Goal: Obtain resource: Download file/media

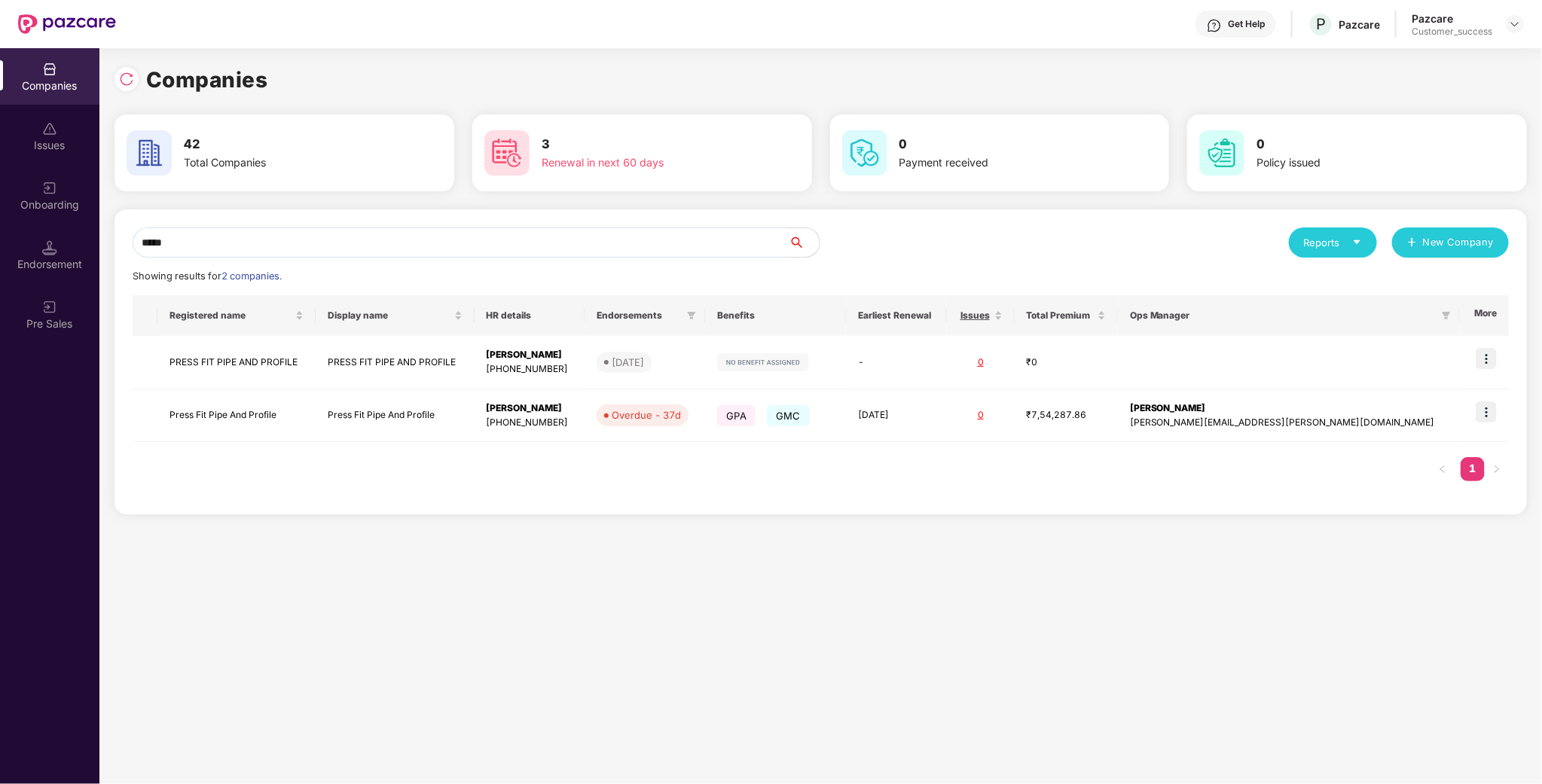
click at [1524, 25] on header "Get Help P Pazcare Pazcare Customer_success" at bounding box center [771, 24] width 1542 height 48
click at [1507, 27] on div at bounding box center [1514, 24] width 18 height 18
click at [1444, 50] on div "Admin view" at bounding box center [1446, 59] width 196 height 29
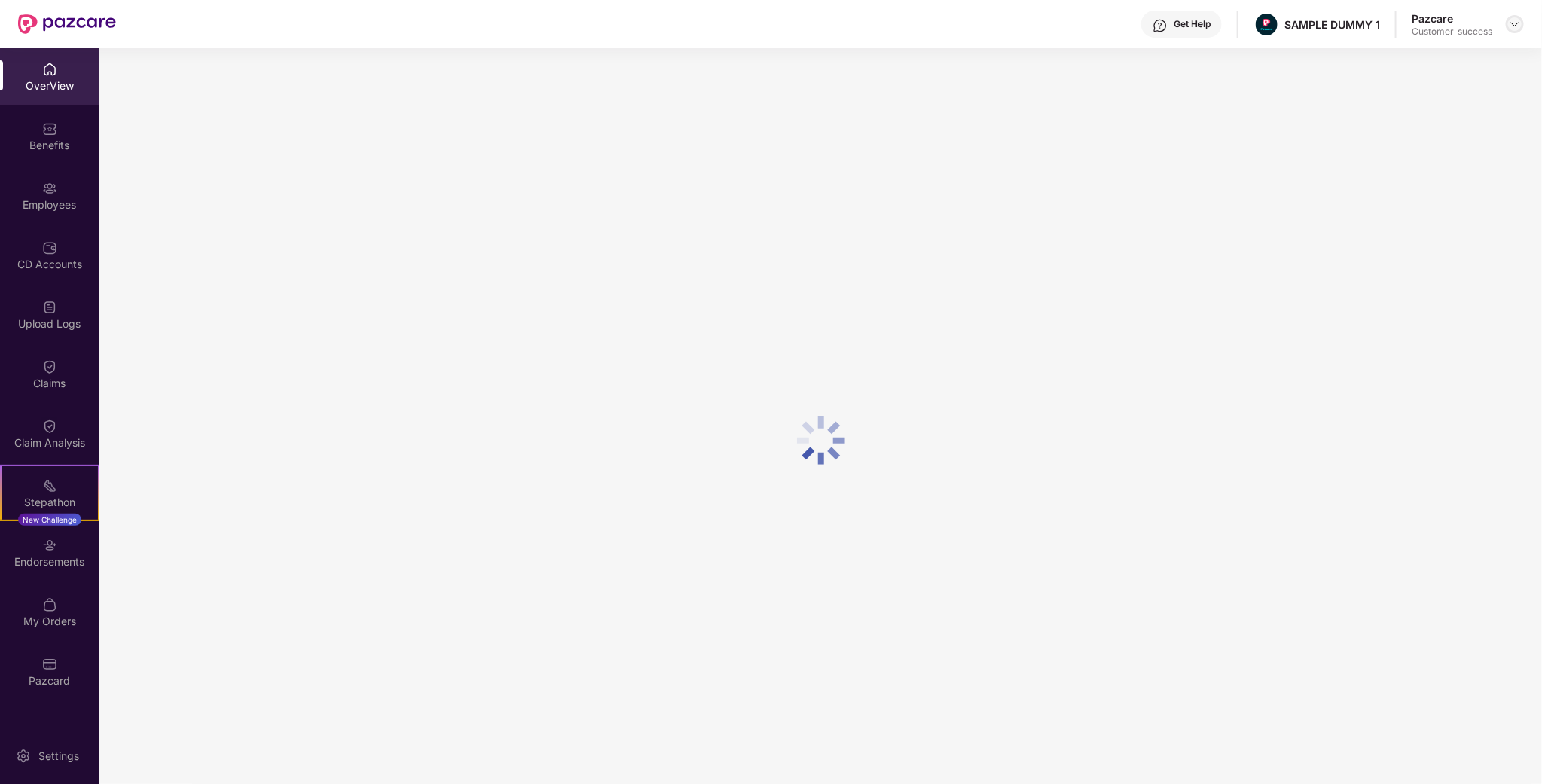
click at [1517, 30] on div at bounding box center [1514, 24] width 18 height 18
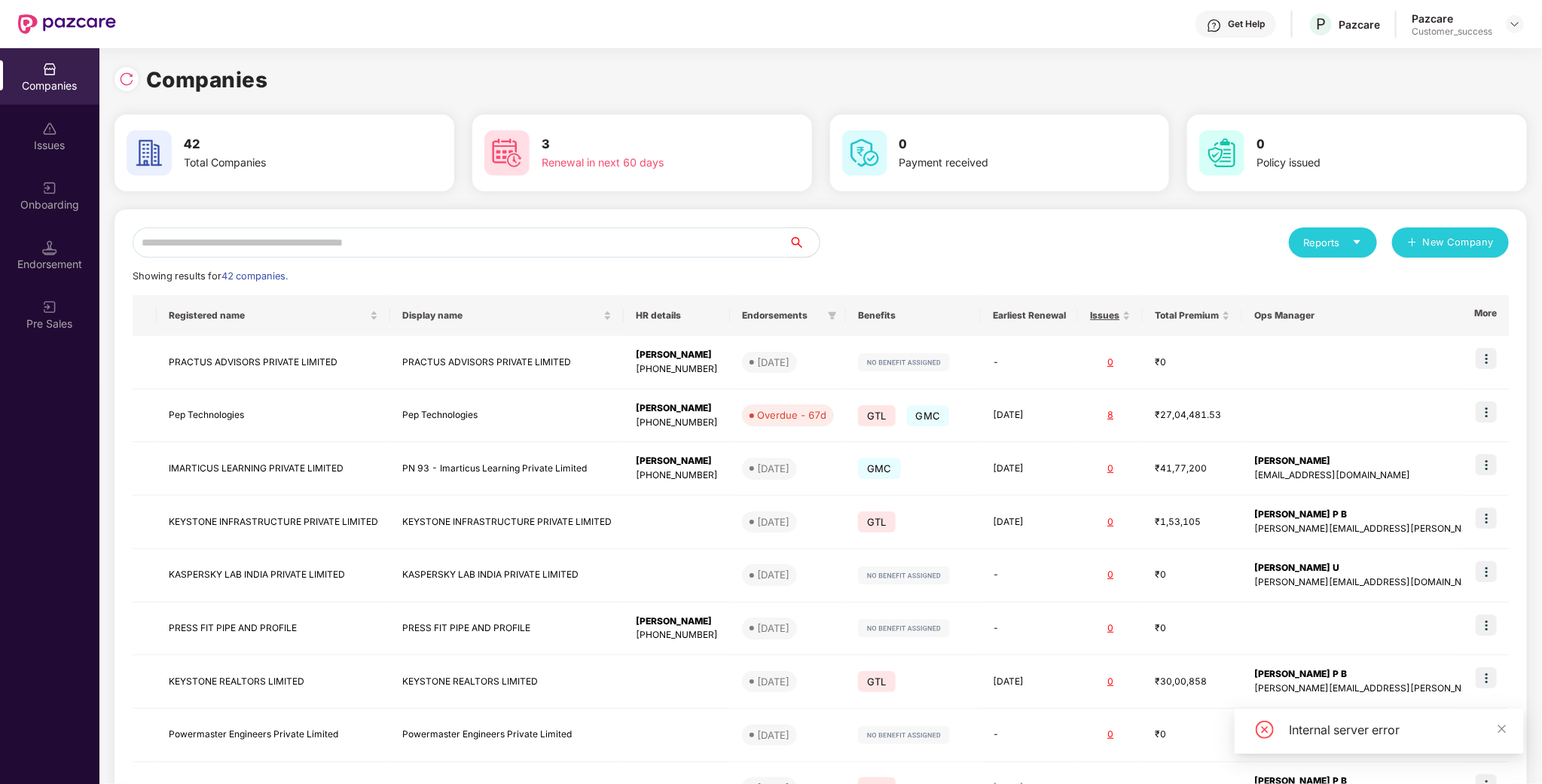
click at [379, 236] on input "text" at bounding box center [461, 242] width 656 height 30
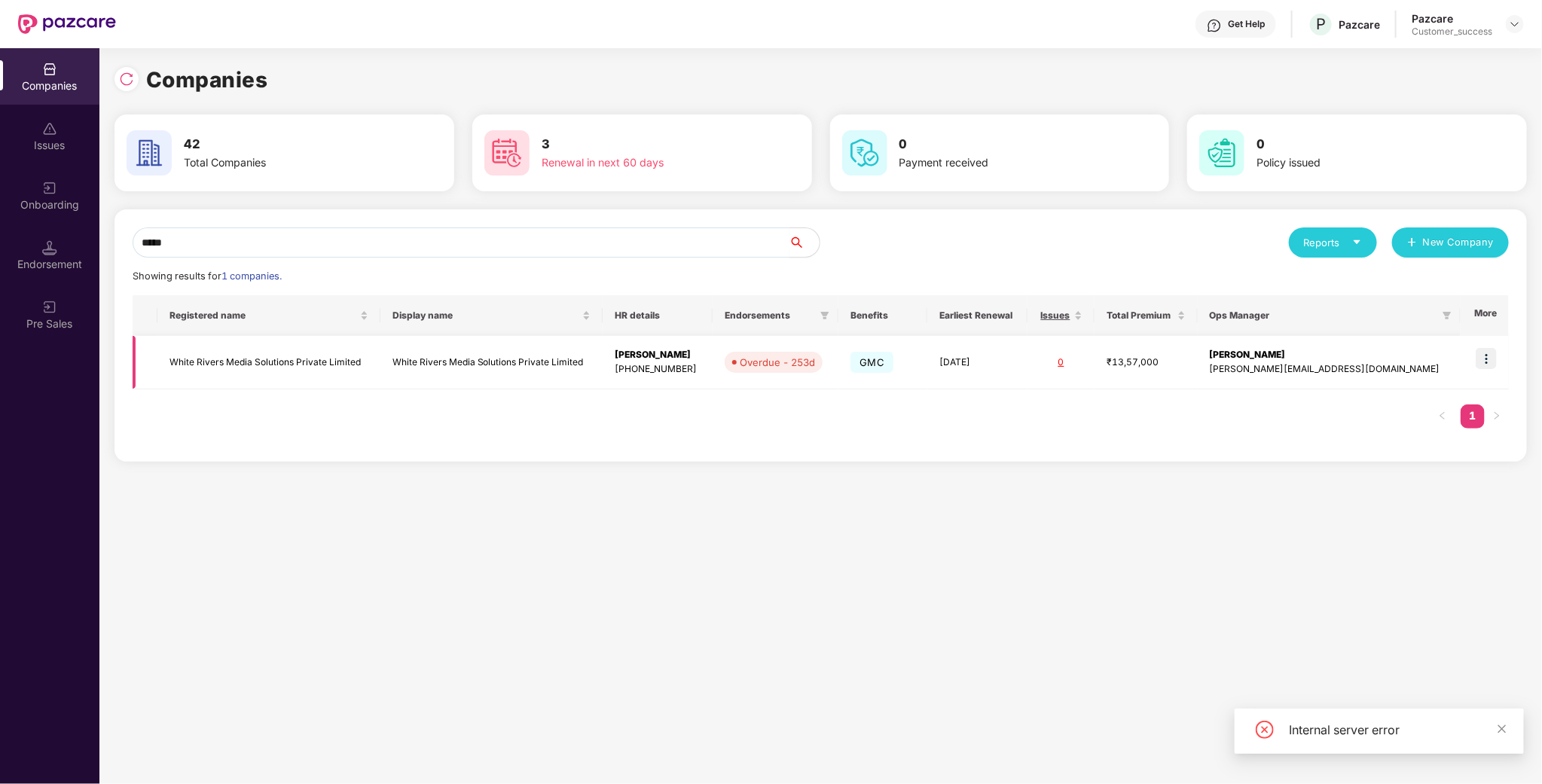
scroll to position [0, 1]
type input "*****"
click at [1475, 359] on img at bounding box center [1486, 358] width 21 height 21
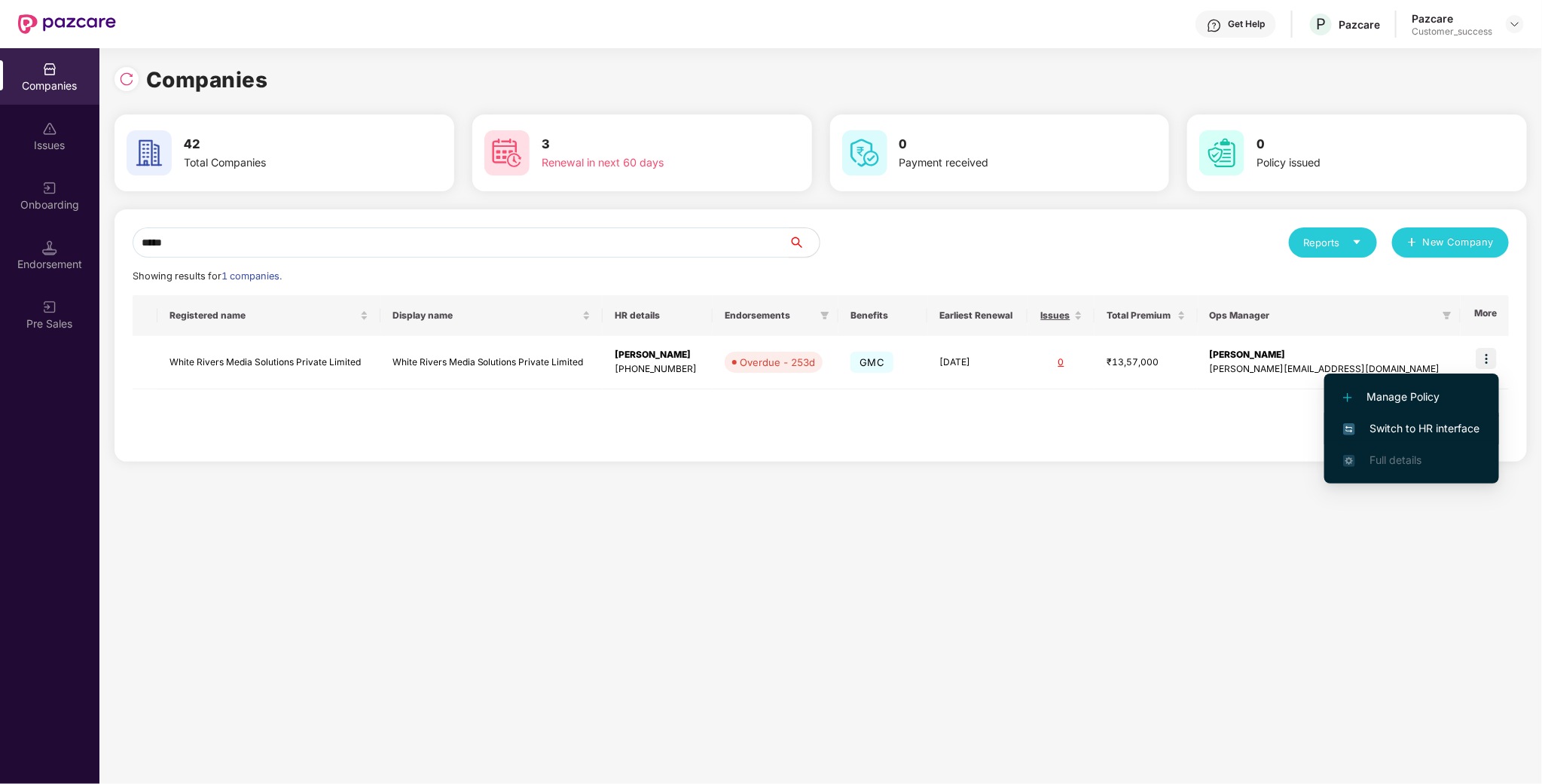
click at [1431, 426] on span "Switch to HR interface" at bounding box center [1411, 428] width 137 height 16
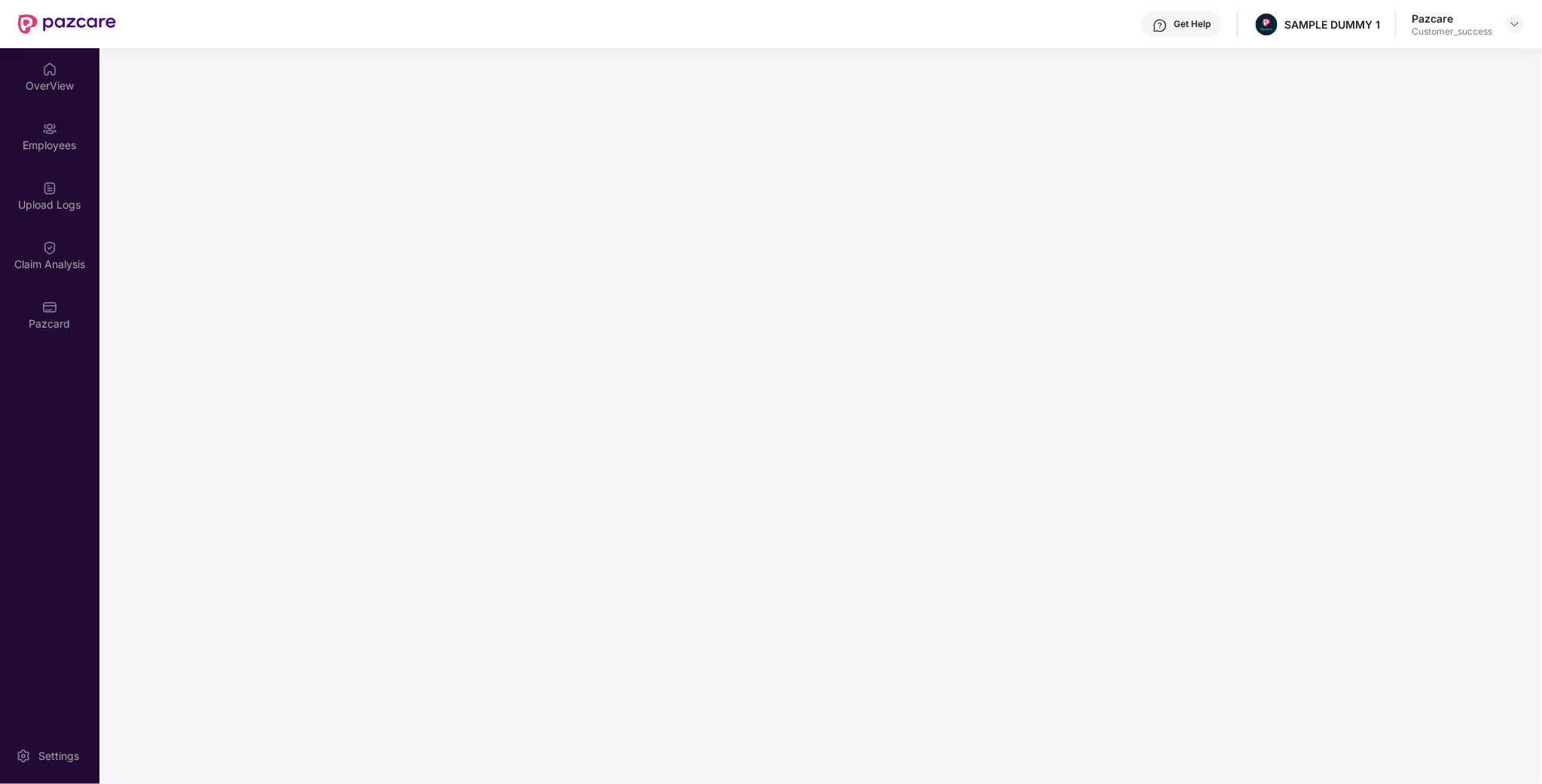
scroll to position [0, 0]
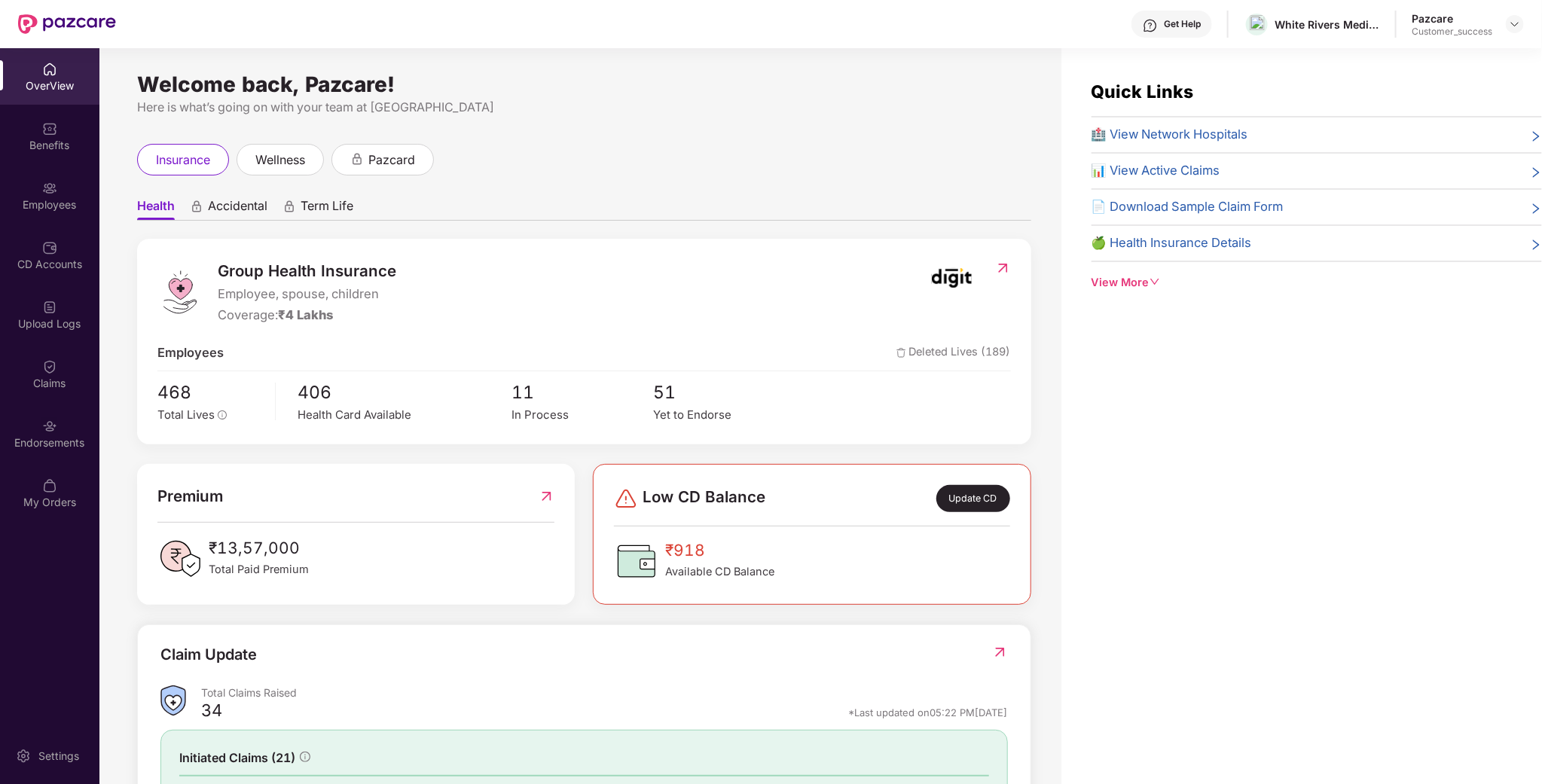
drag, startPoint x: 63, startPoint y: 36, endPoint x: 70, endPoint y: 30, distance: 9.2
click at [66, 34] on div at bounding box center [67, 24] width 98 height 48
click at [86, 18] on img at bounding box center [67, 24] width 98 height 19
click at [1517, 22] on img at bounding box center [1515, 24] width 12 height 12
click at [1426, 52] on div "Switch to partner view" at bounding box center [1444, 59] width 196 height 29
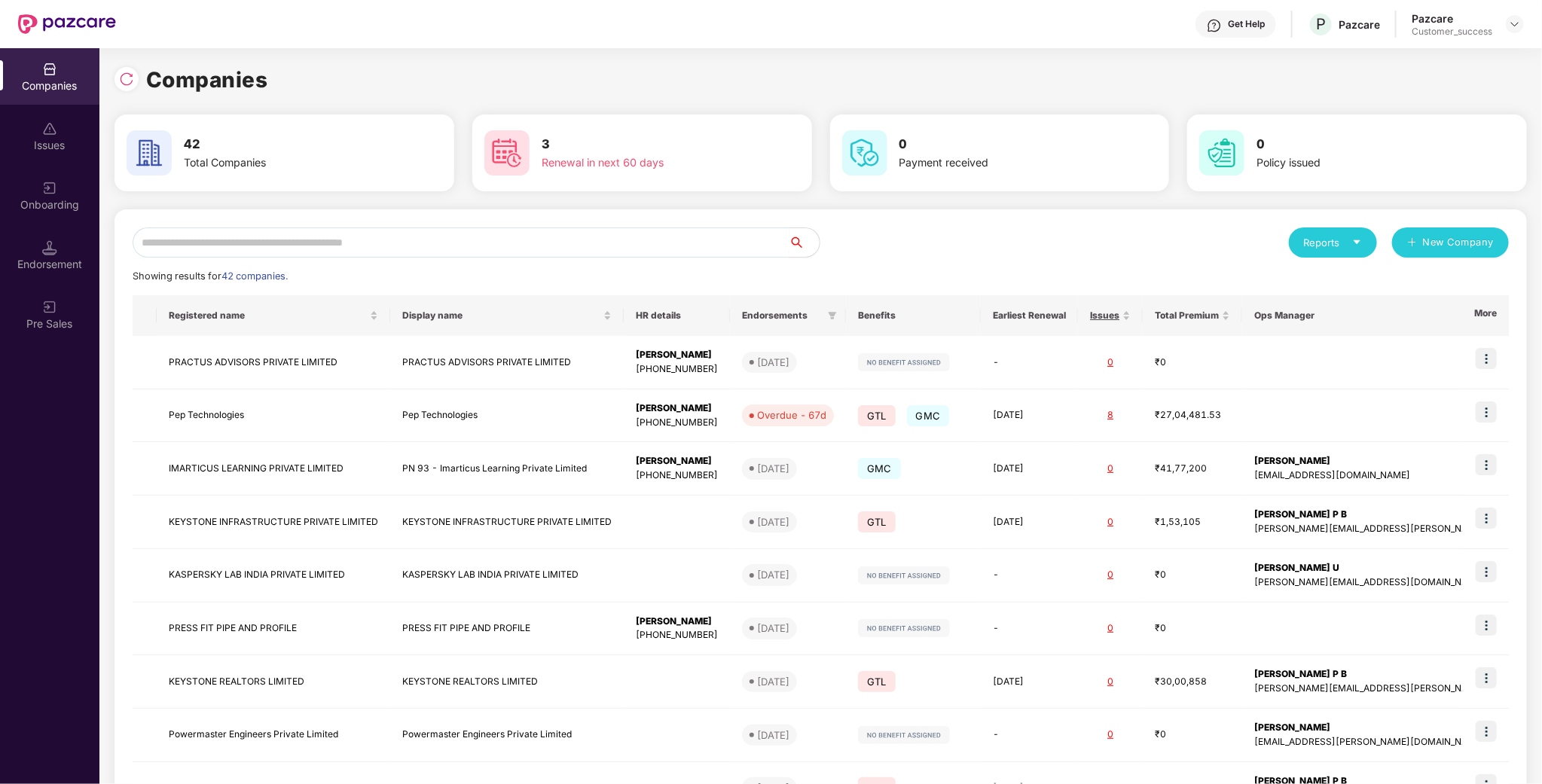
click at [412, 233] on input "text" at bounding box center [461, 242] width 656 height 30
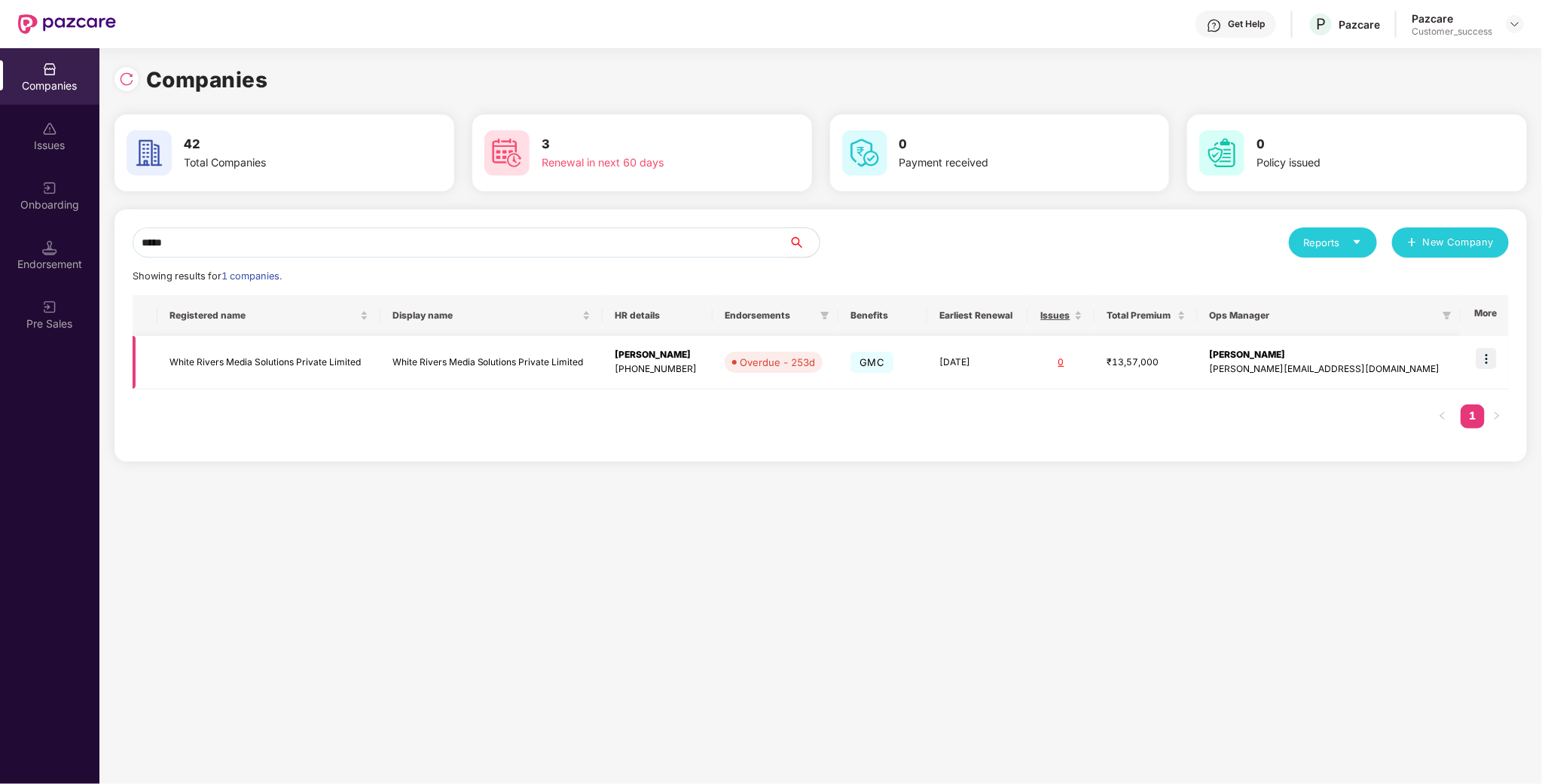
type input "*****"
click at [245, 348] on td "White Rivers Media Solutions Private Limited" at bounding box center [269, 362] width 223 height 53
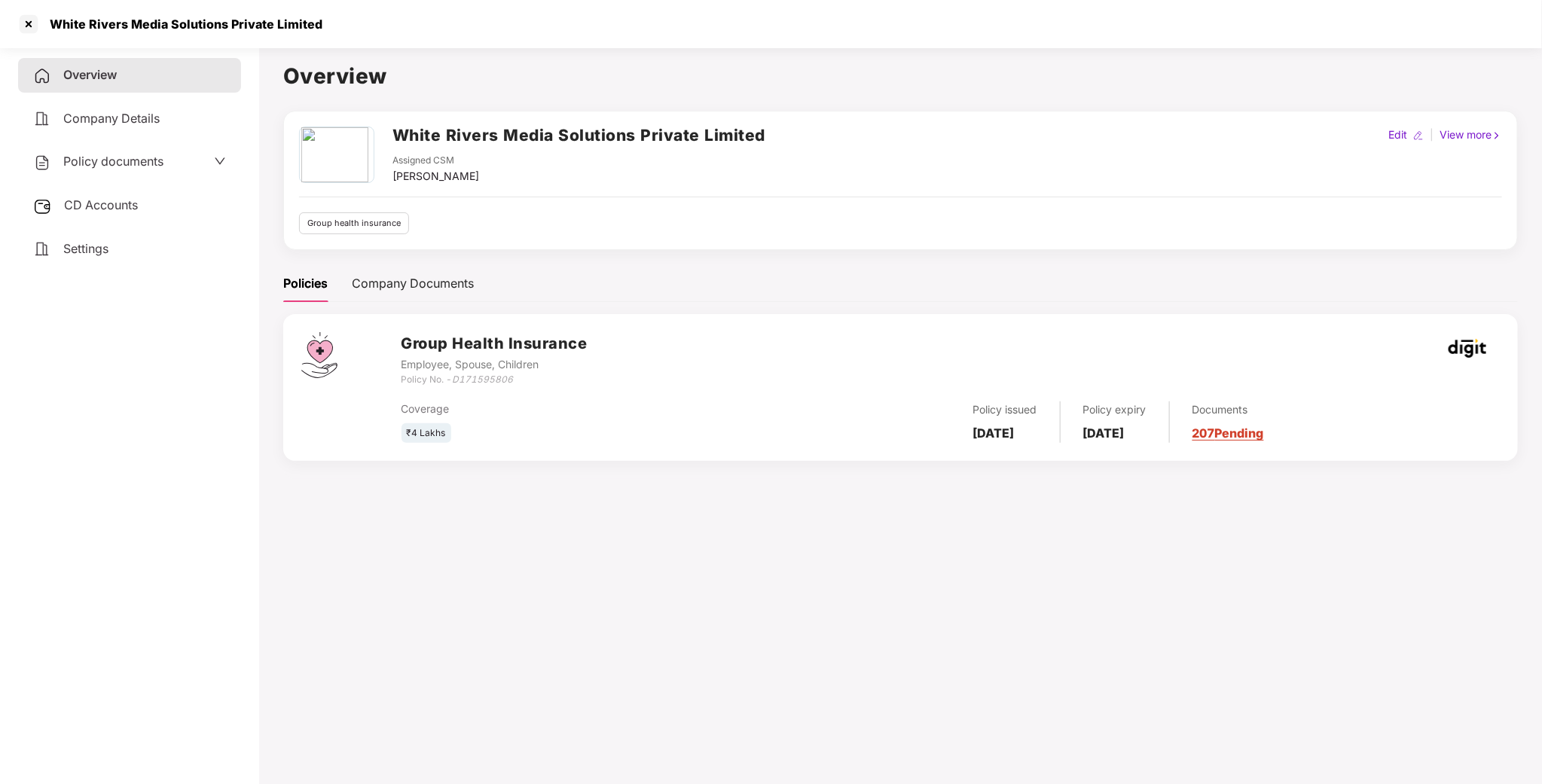
click at [142, 167] on span "Policy documents" at bounding box center [112, 162] width 100 height 15
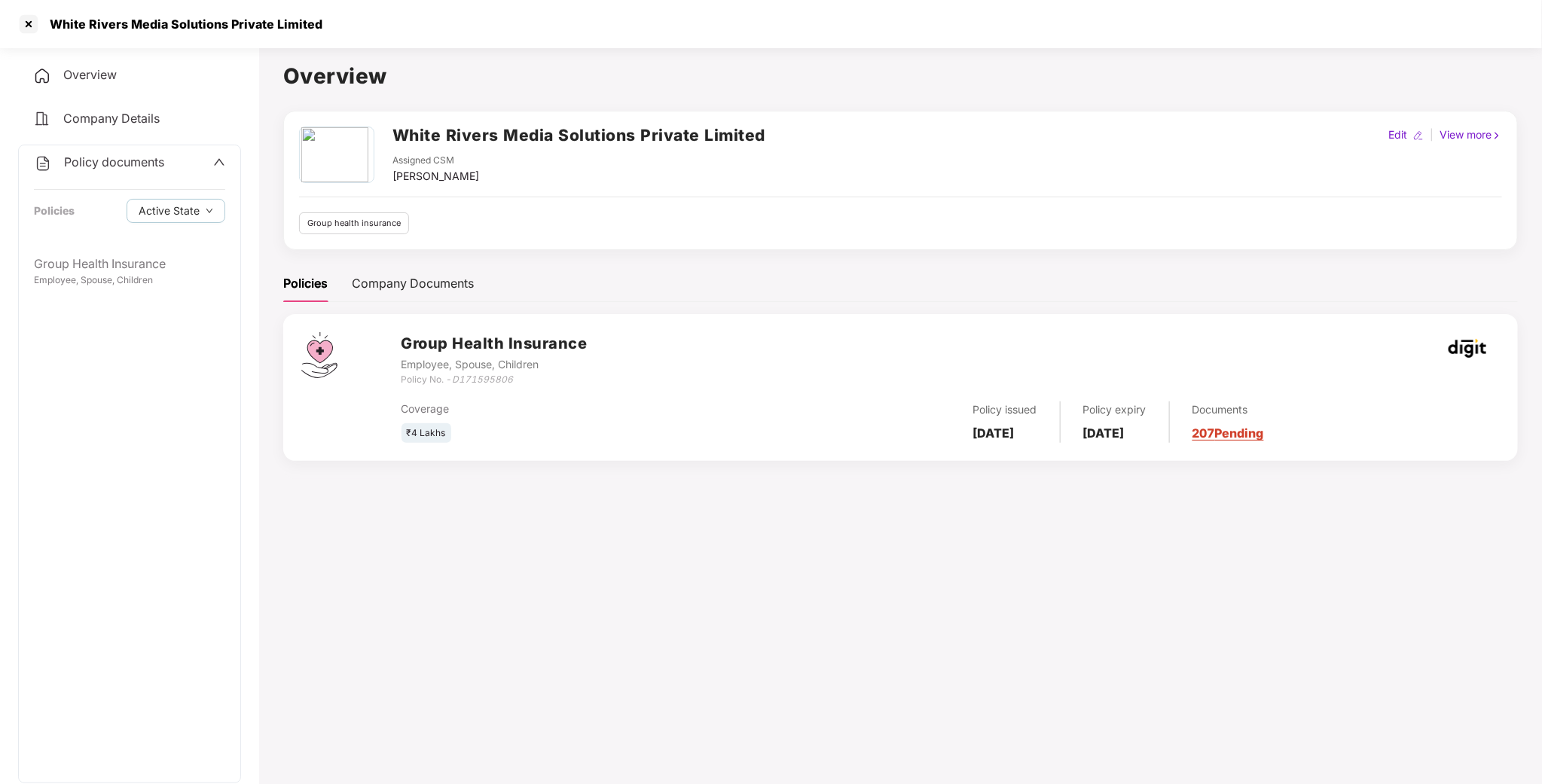
click at [88, 294] on div "Group Health Insurance Employee, Spouse, Children" at bounding box center [129, 514] width 222 height 535
click at [97, 283] on div "Employee, Spouse, Children" at bounding box center [130, 280] width 192 height 15
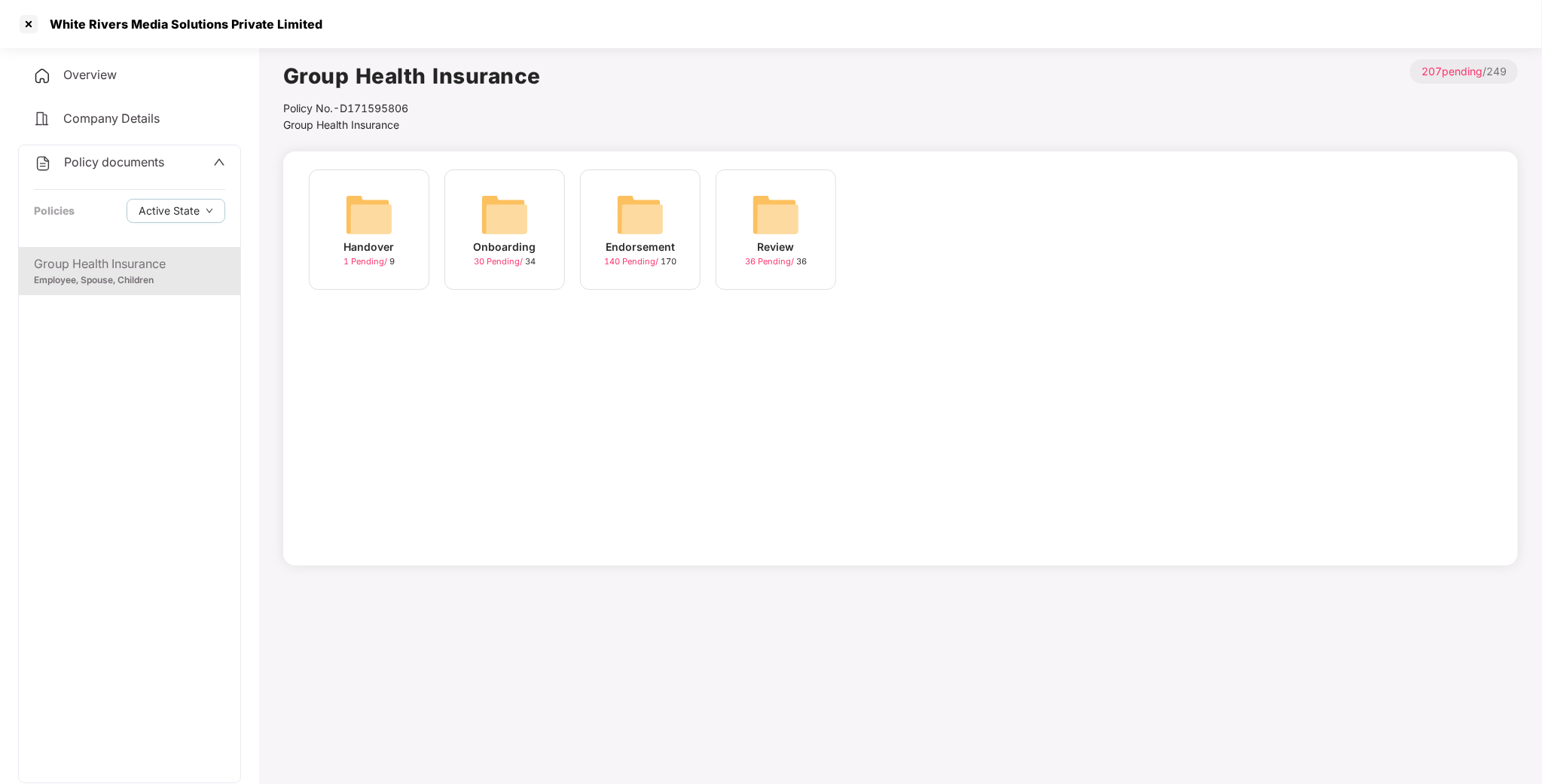
click at [491, 213] on img at bounding box center [504, 215] width 48 height 48
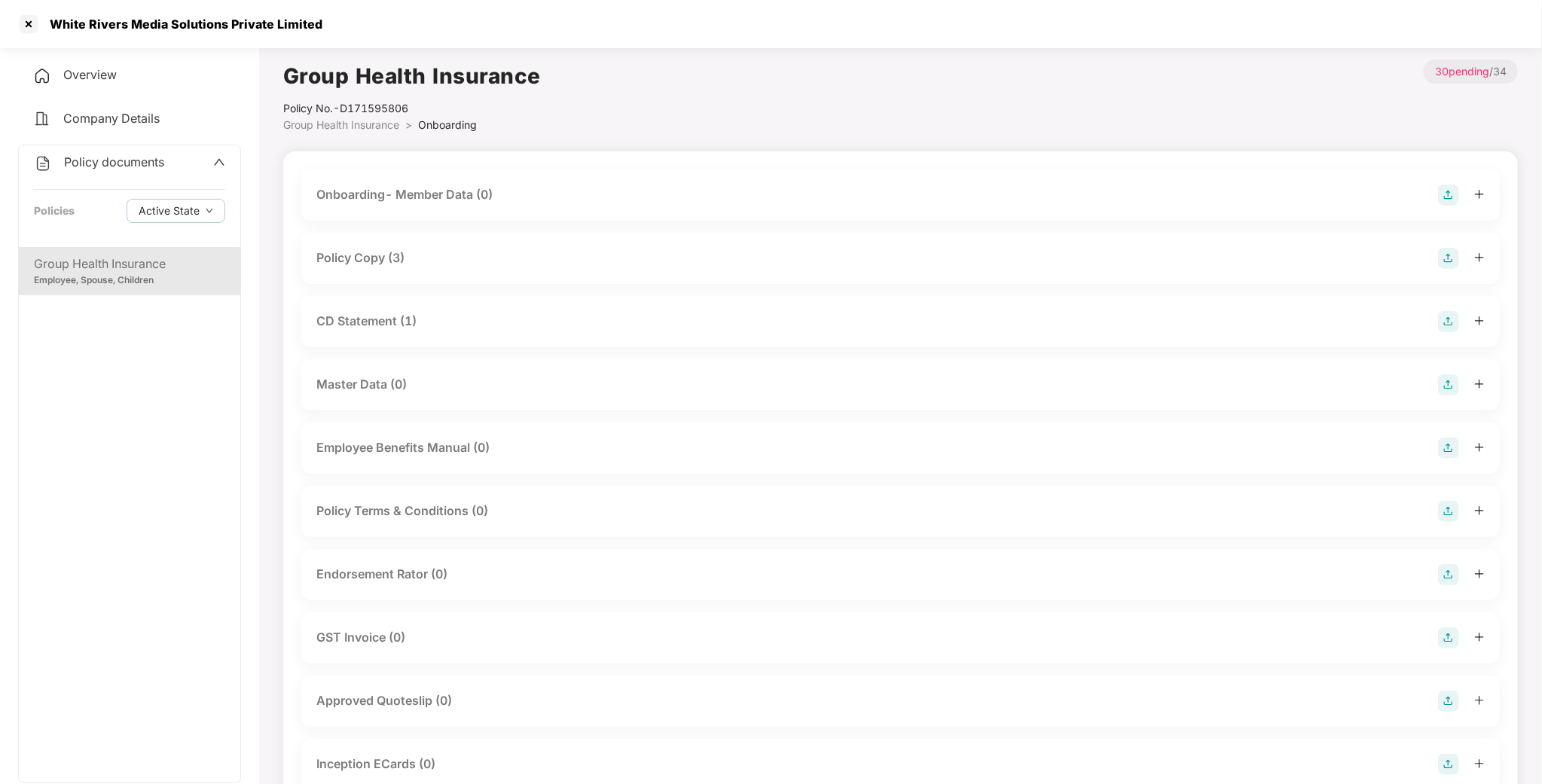
click at [375, 254] on div "Policy Copy (3)" at bounding box center [360, 257] width 88 height 18
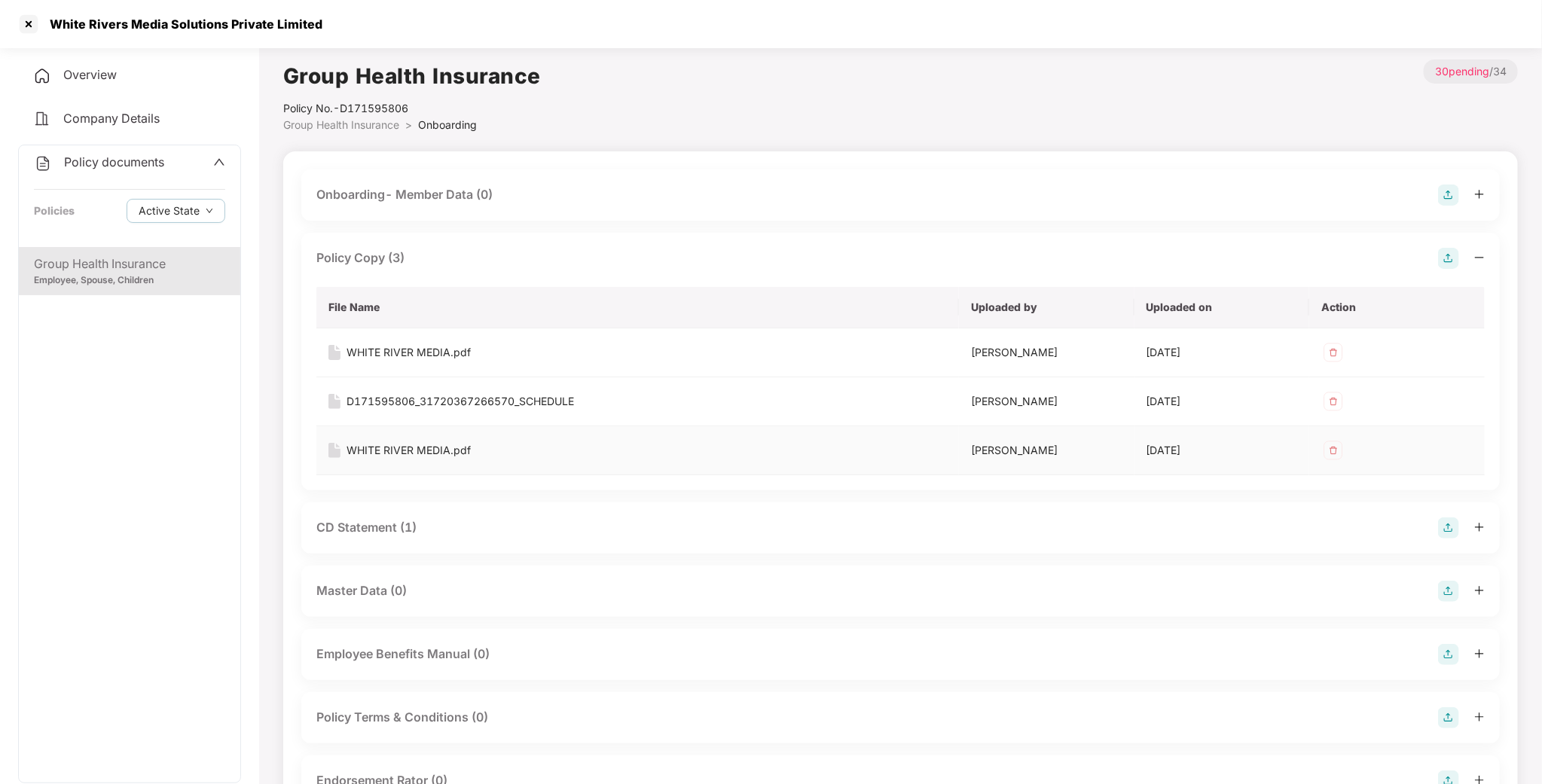
click at [421, 443] on div "WHITE RIVER MEDIA.pdf" at bounding box center [408, 450] width 124 height 16
click at [23, 27] on div at bounding box center [28, 23] width 24 height 24
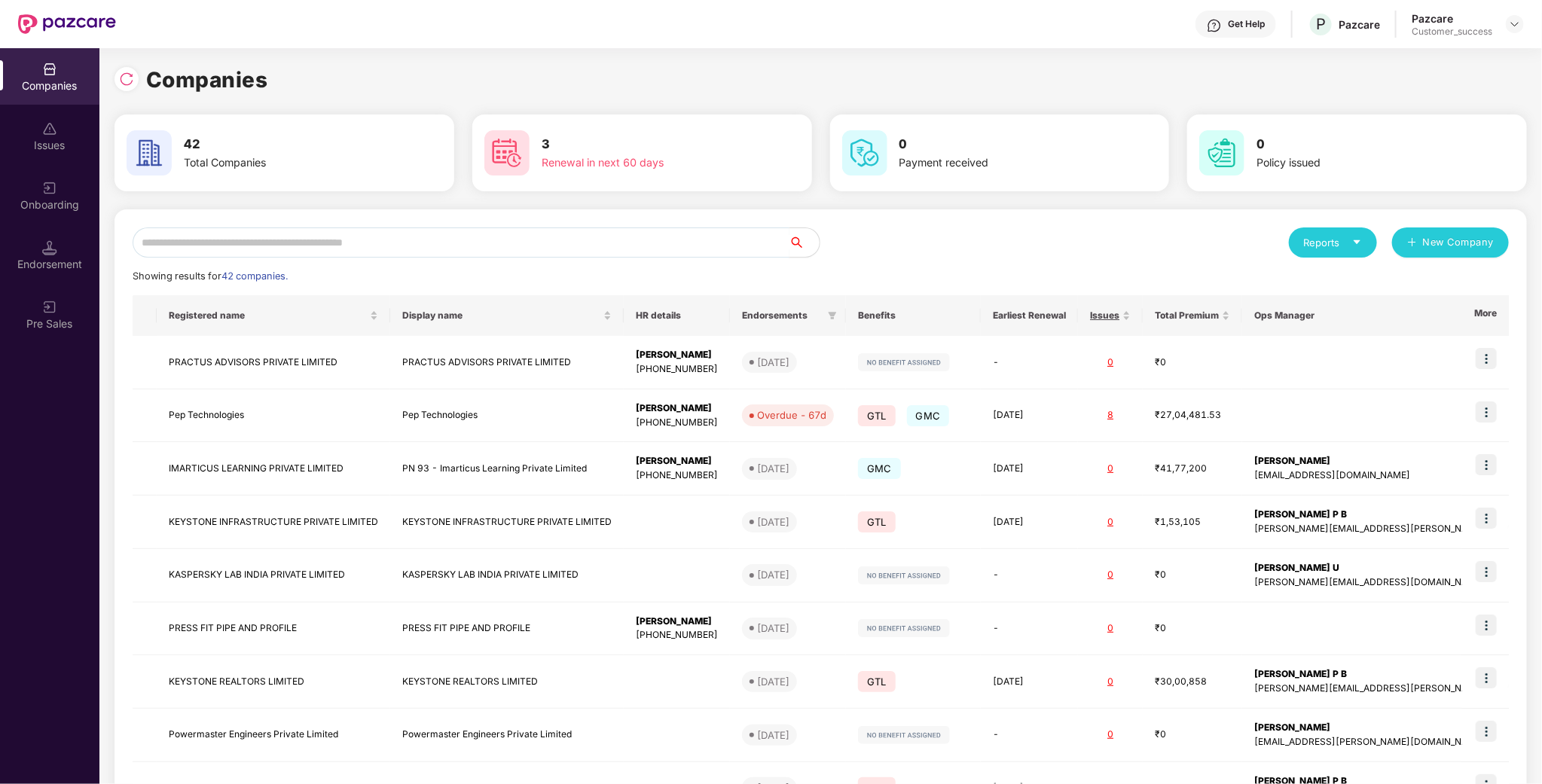
click at [357, 239] on input "text" at bounding box center [461, 242] width 656 height 30
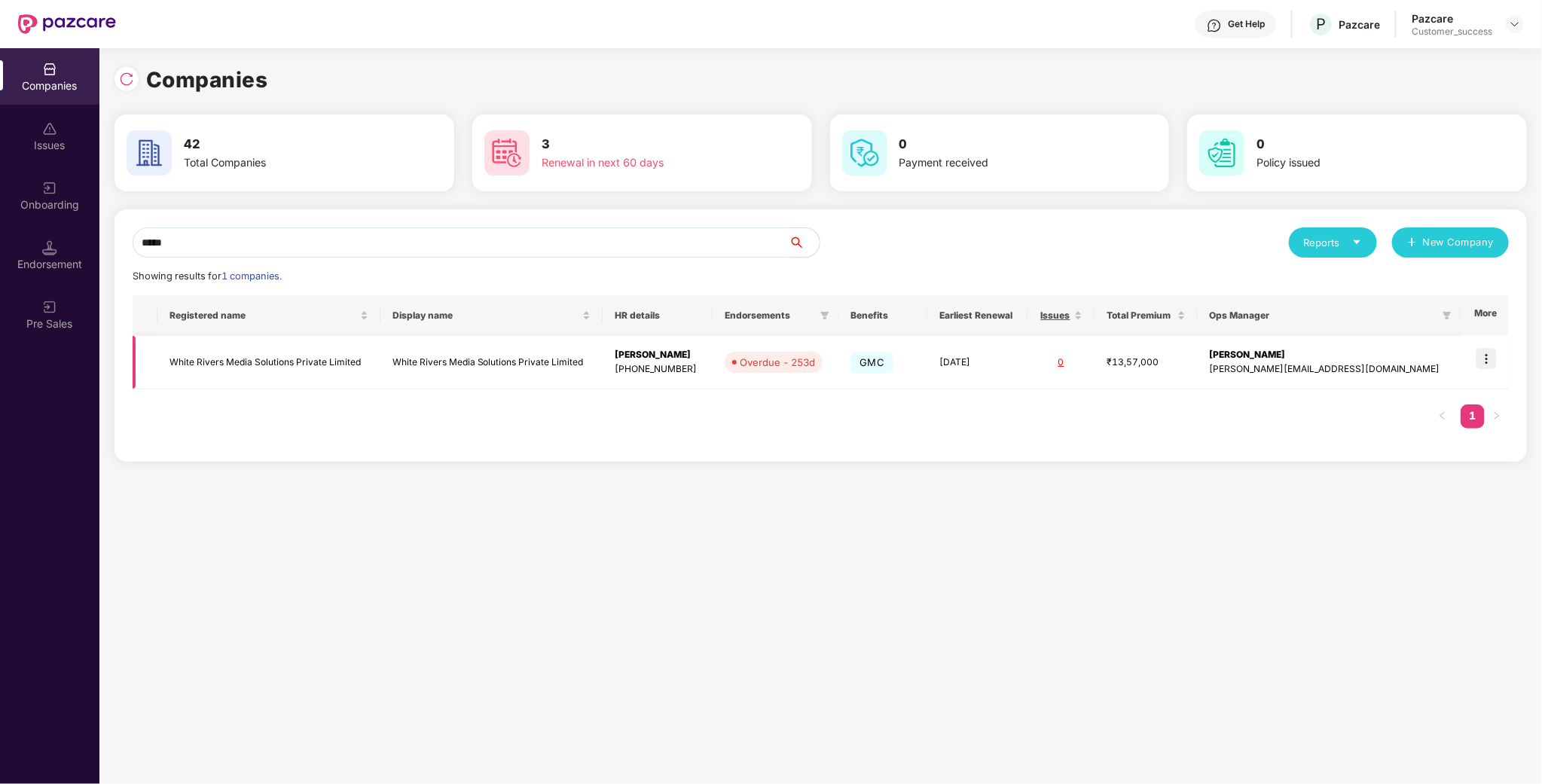
type input "*****"
click at [1483, 354] on img at bounding box center [1486, 358] width 21 height 21
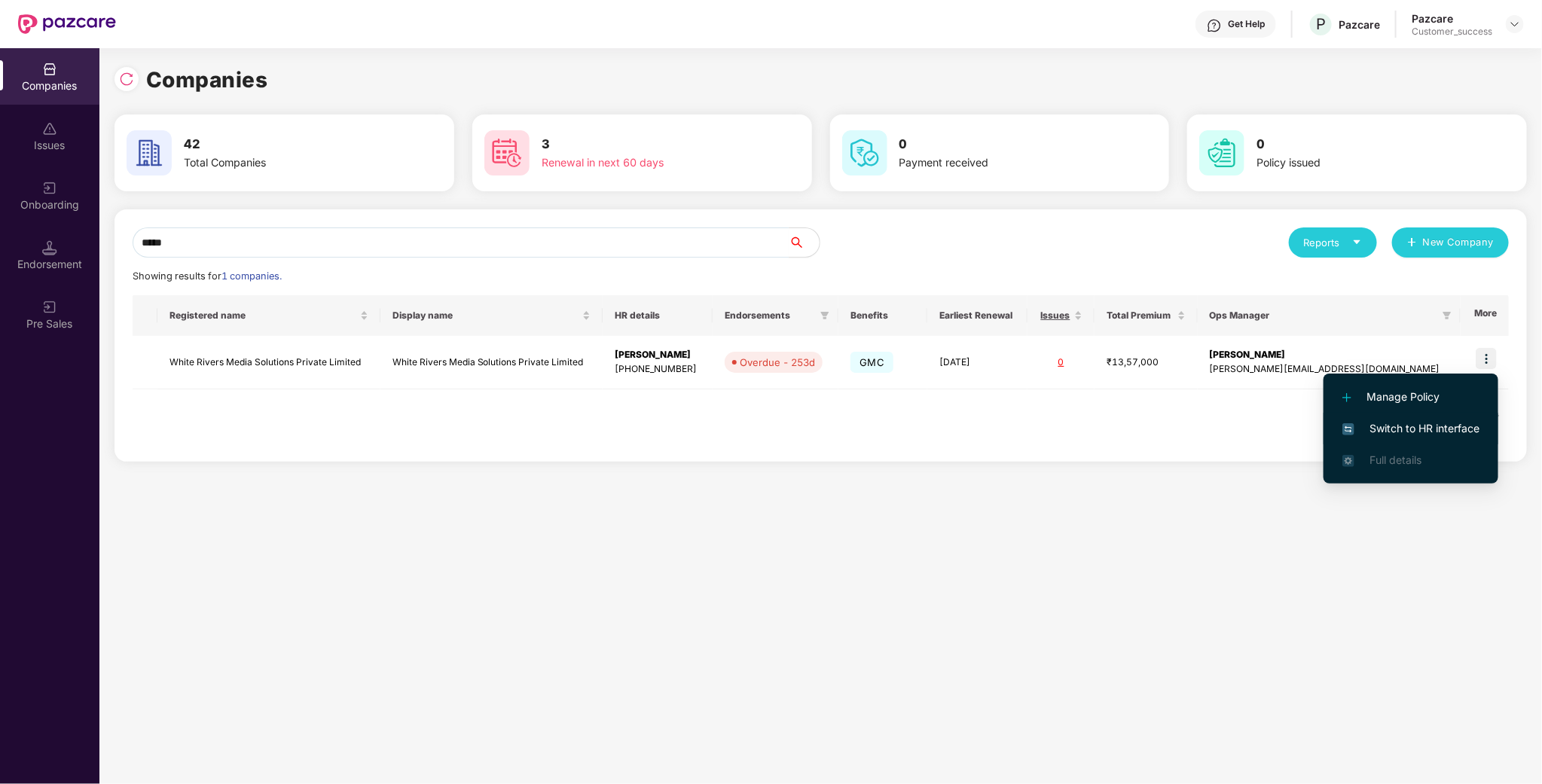
click at [1410, 430] on span "Switch to HR interface" at bounding box center [1411, 428] width 137 height 16
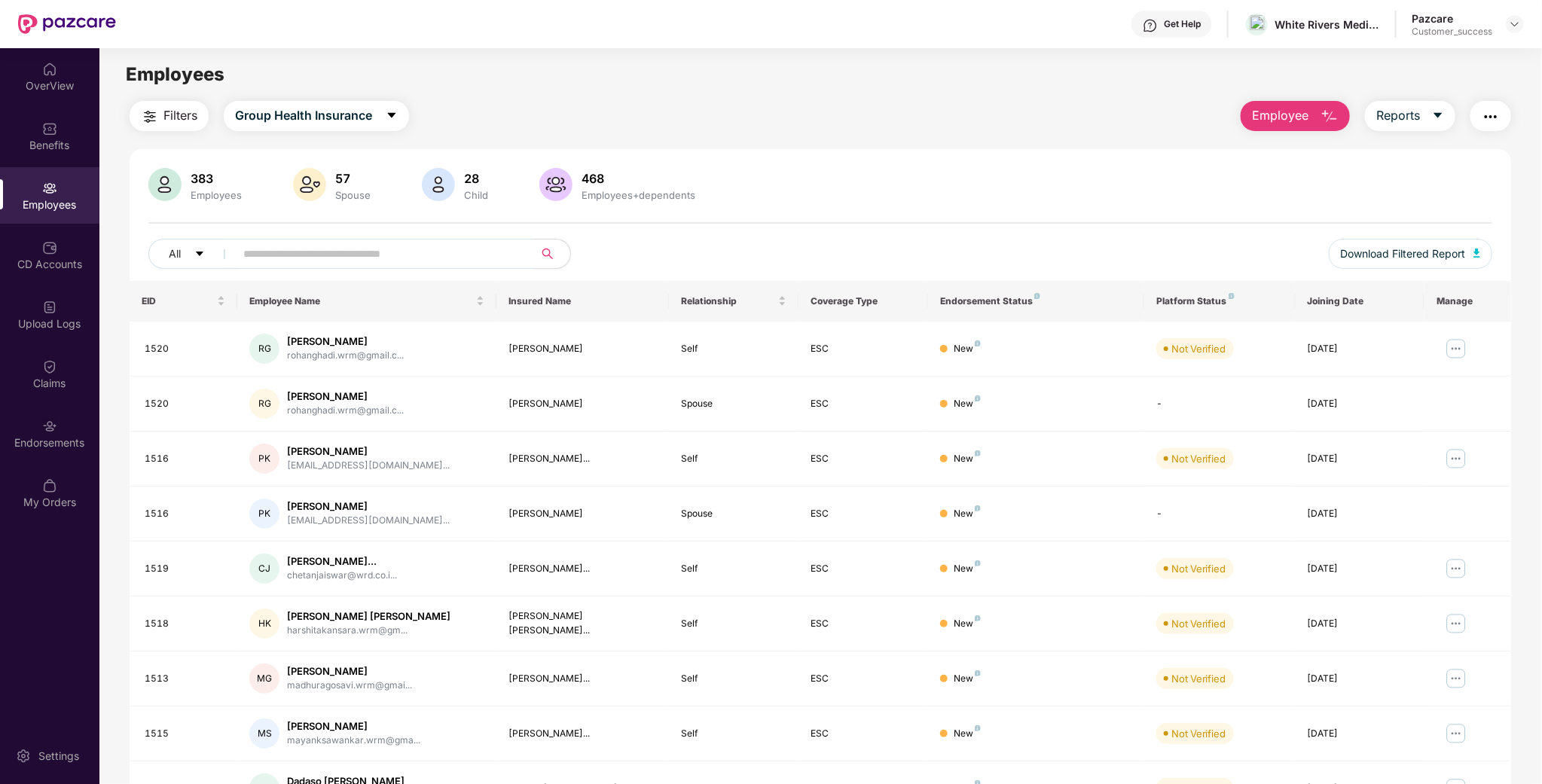
click at [1502, 122] on button "button" at bounding box center [1491, 115] width 41 height 30
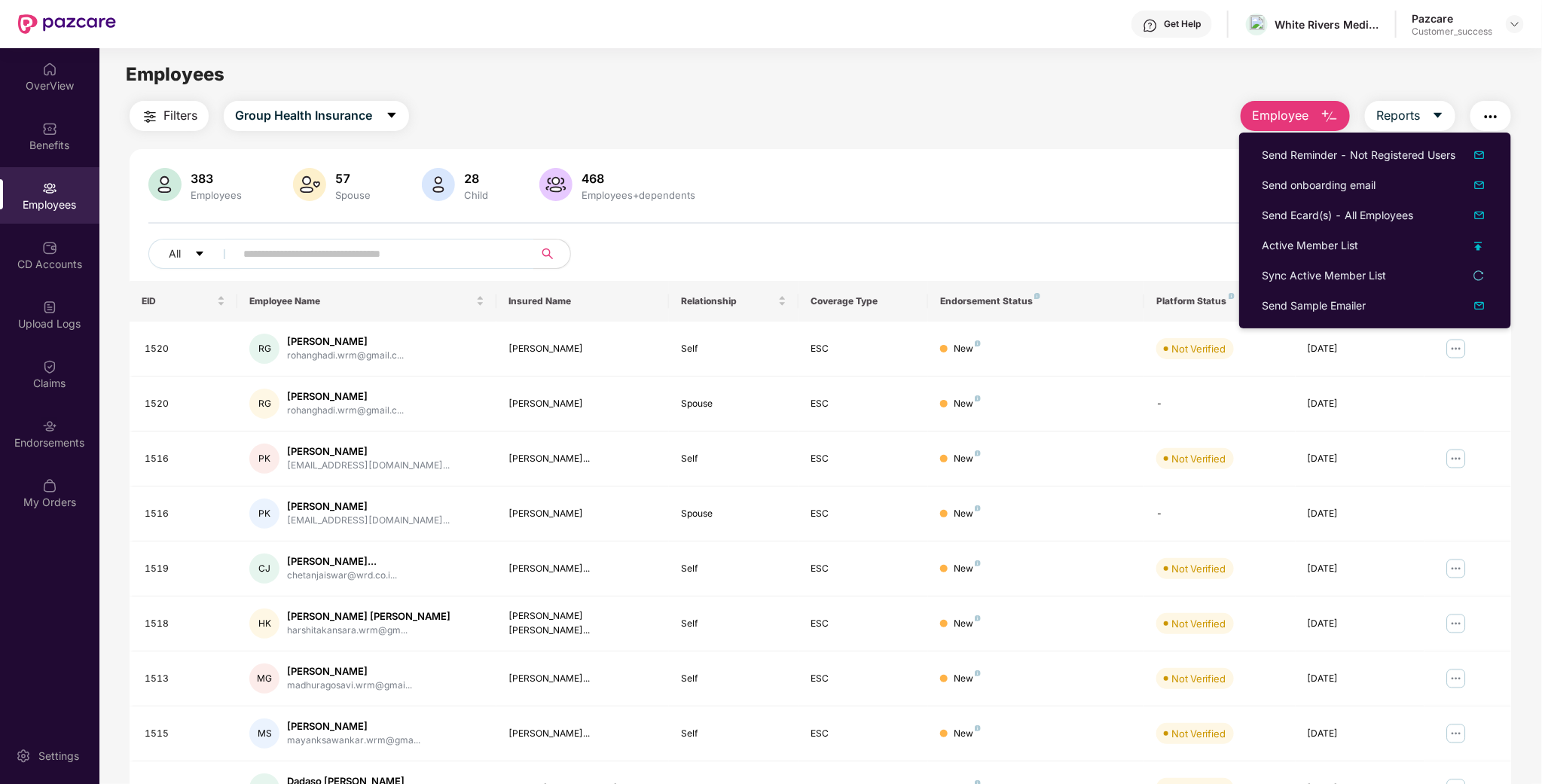
click at [1320, 113] on img "button" at bounding box center [1329, 116] width 18 height 18
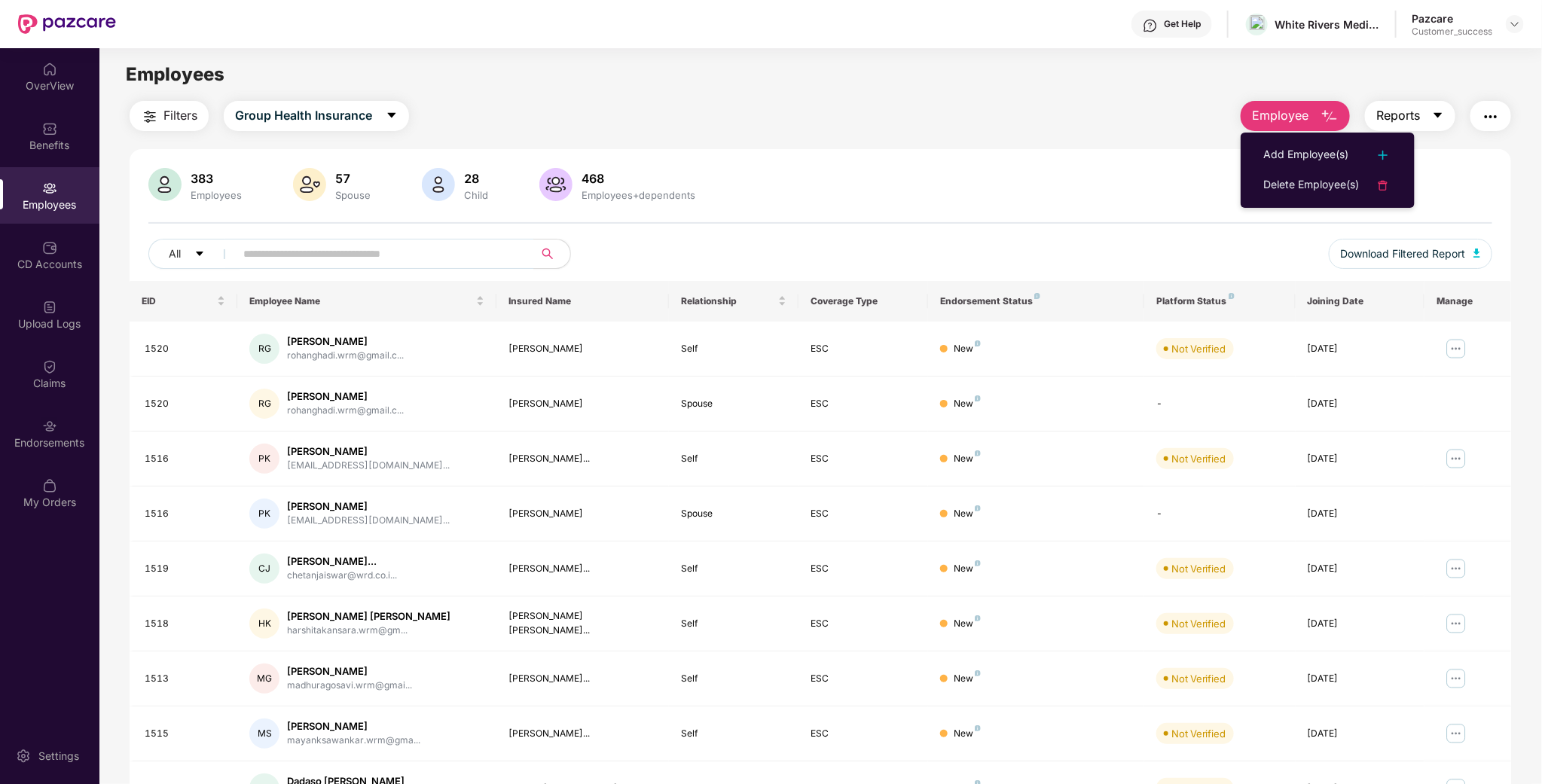
click at [1417, 118] on span "Reports" at bounding box center [1398, 115] width 44 height 18
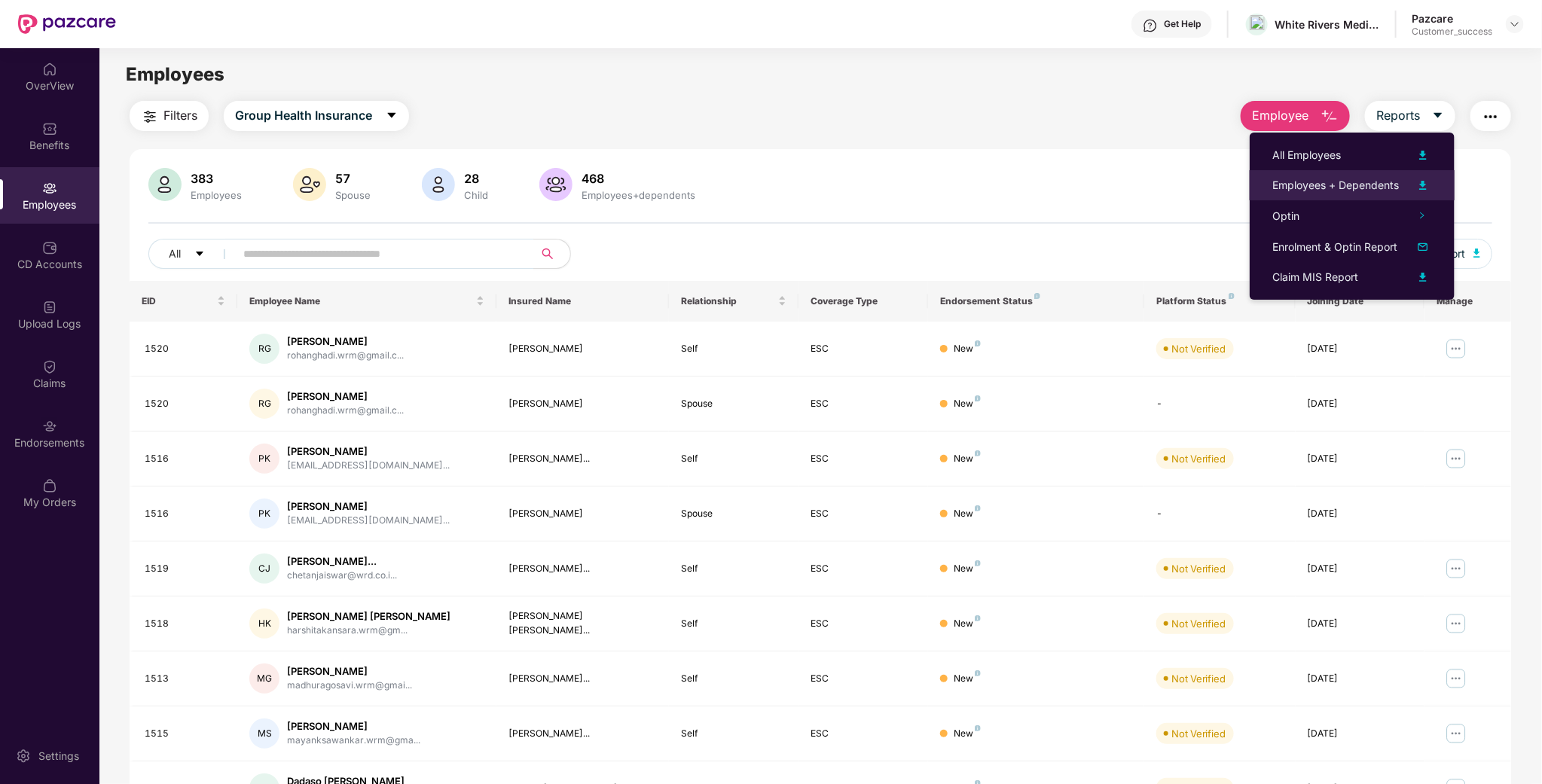
click at [1326, 179] on div "Employees + Dependents" at bounding box center [1335, 185] width 127 height 16
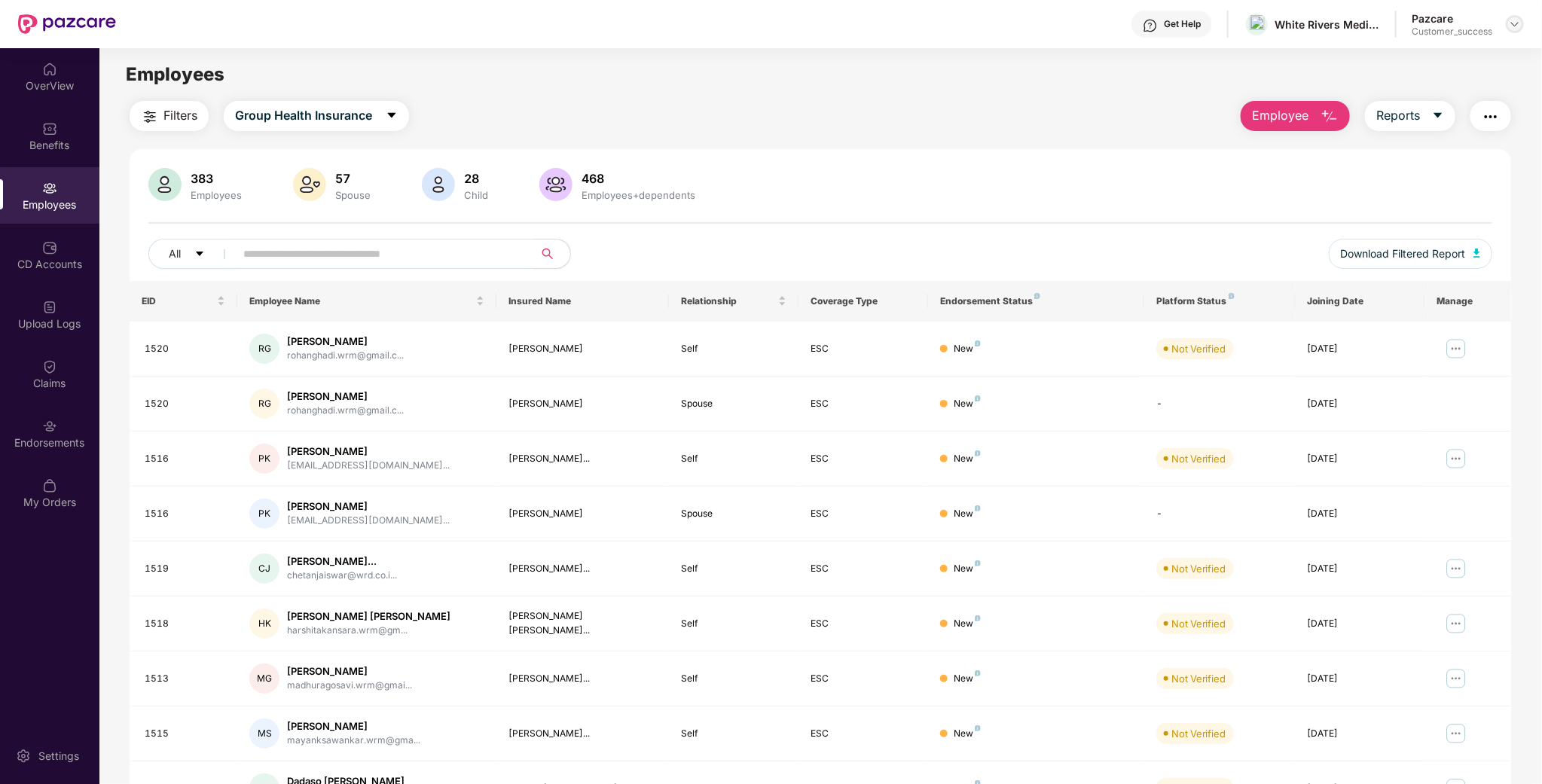
click at [1521, 28] on img at bounding box center [1515, 24] width 12 height 12
click at [1474, 48] on div "Switch to partner view" at bounding box center [1444, 59] width 196 height 29
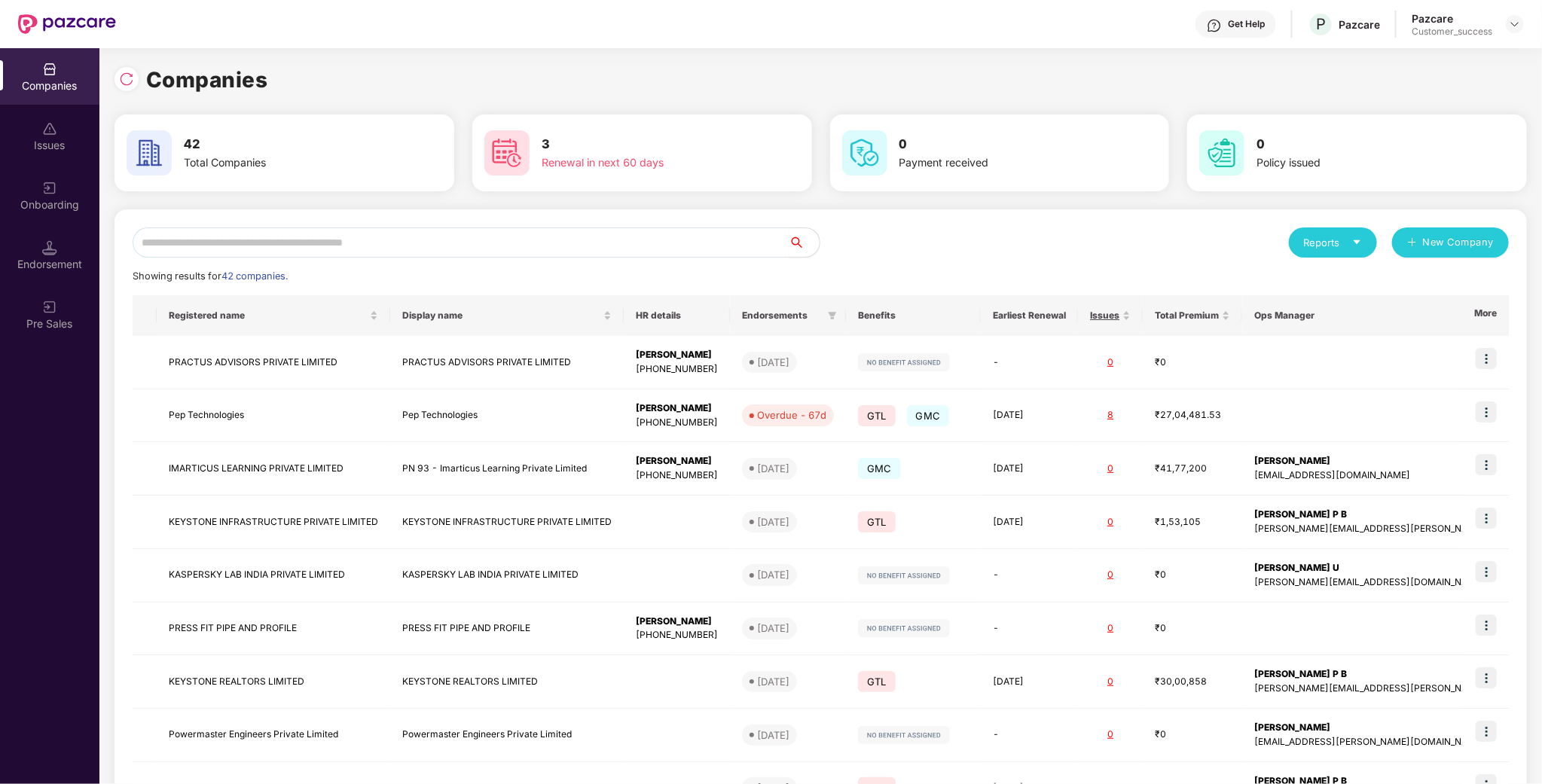
click at [576, 239] on input "text" at bounding box center [461, 242] width 656 height 30
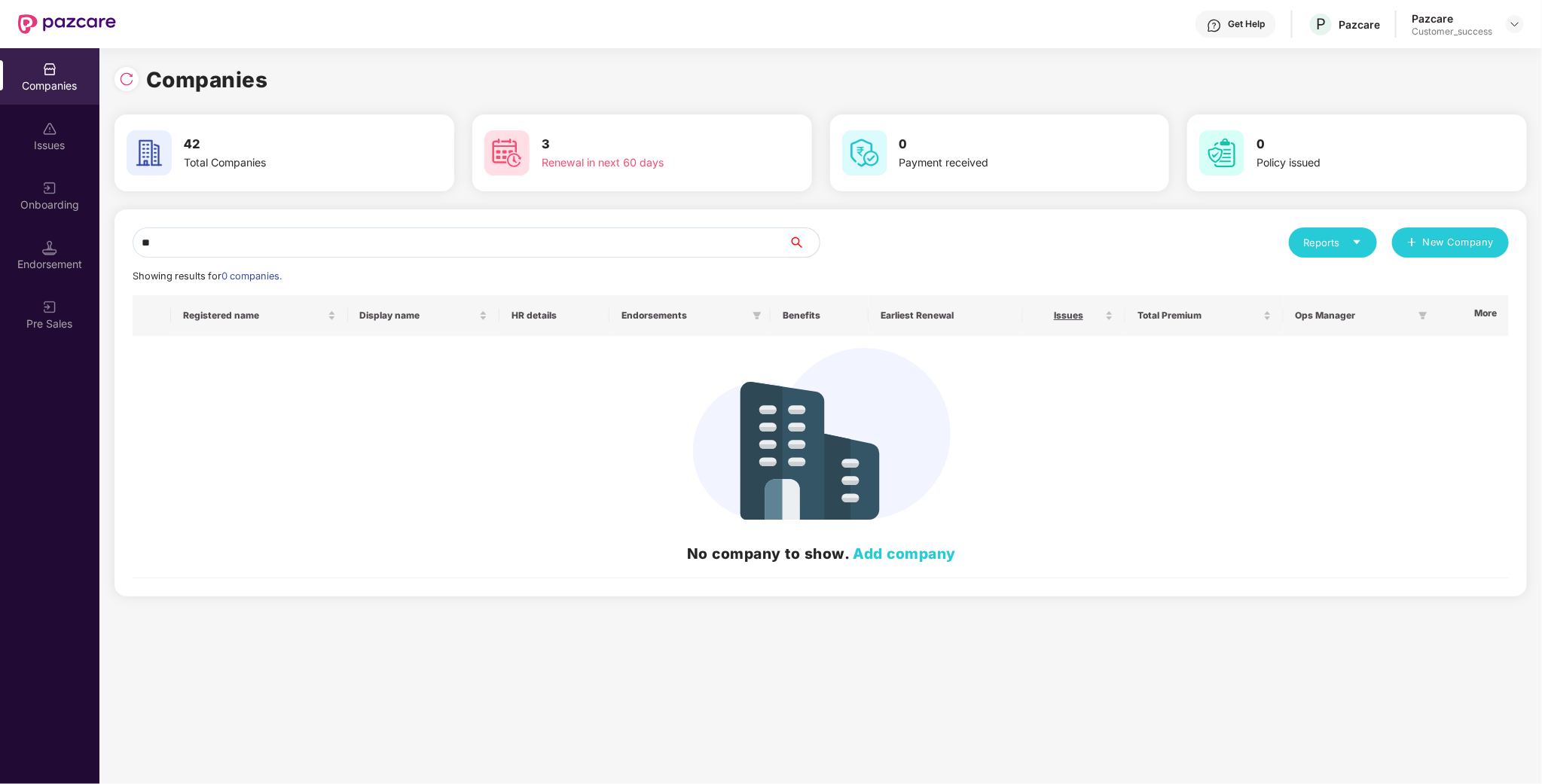
type input "*"
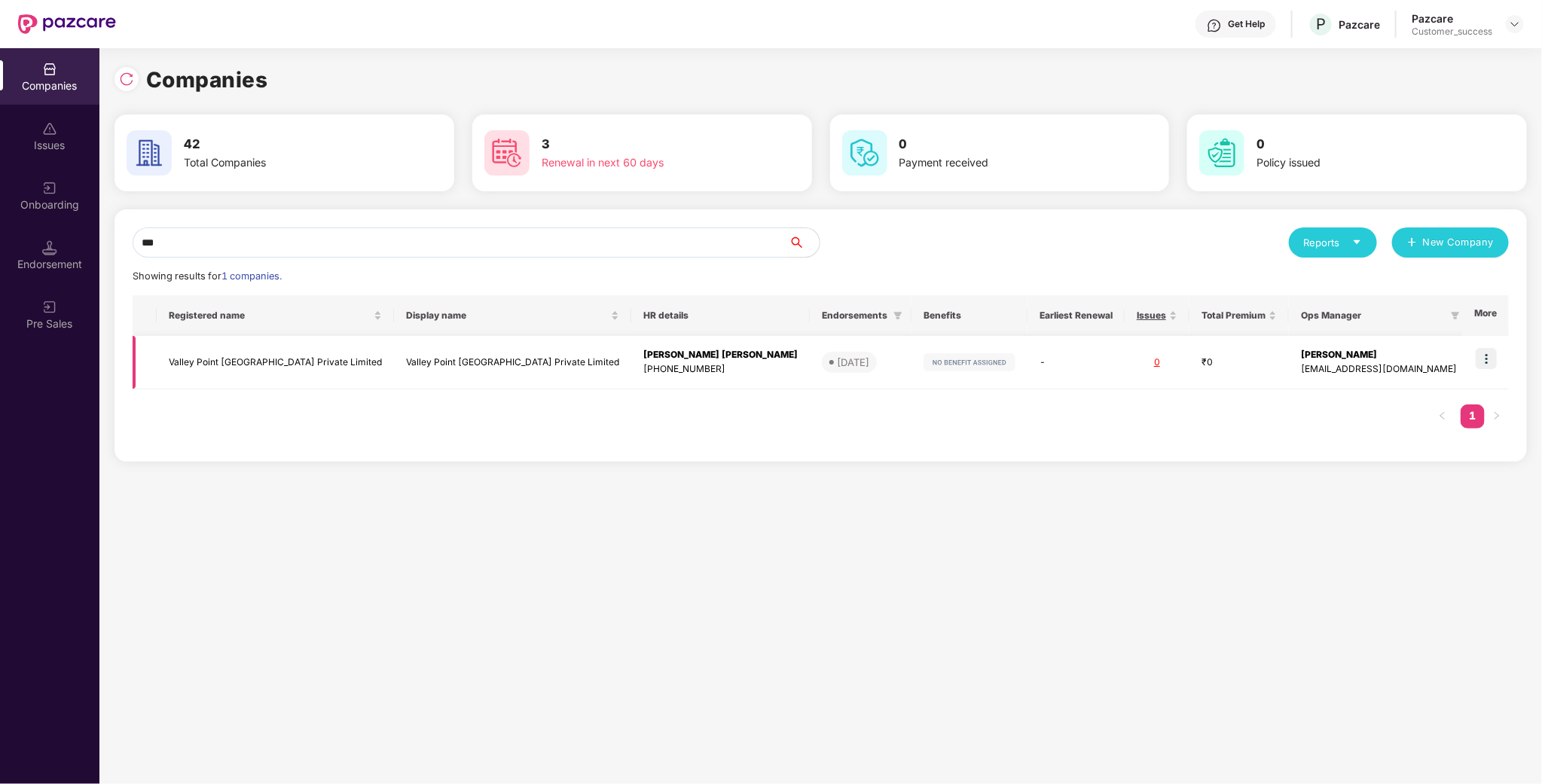
type input "***"
click at [301, 359] on td "Valley Point [GEOGRAPHIC_DATA] Private Limited" at bounding box center [275, 362] width 237 height 53
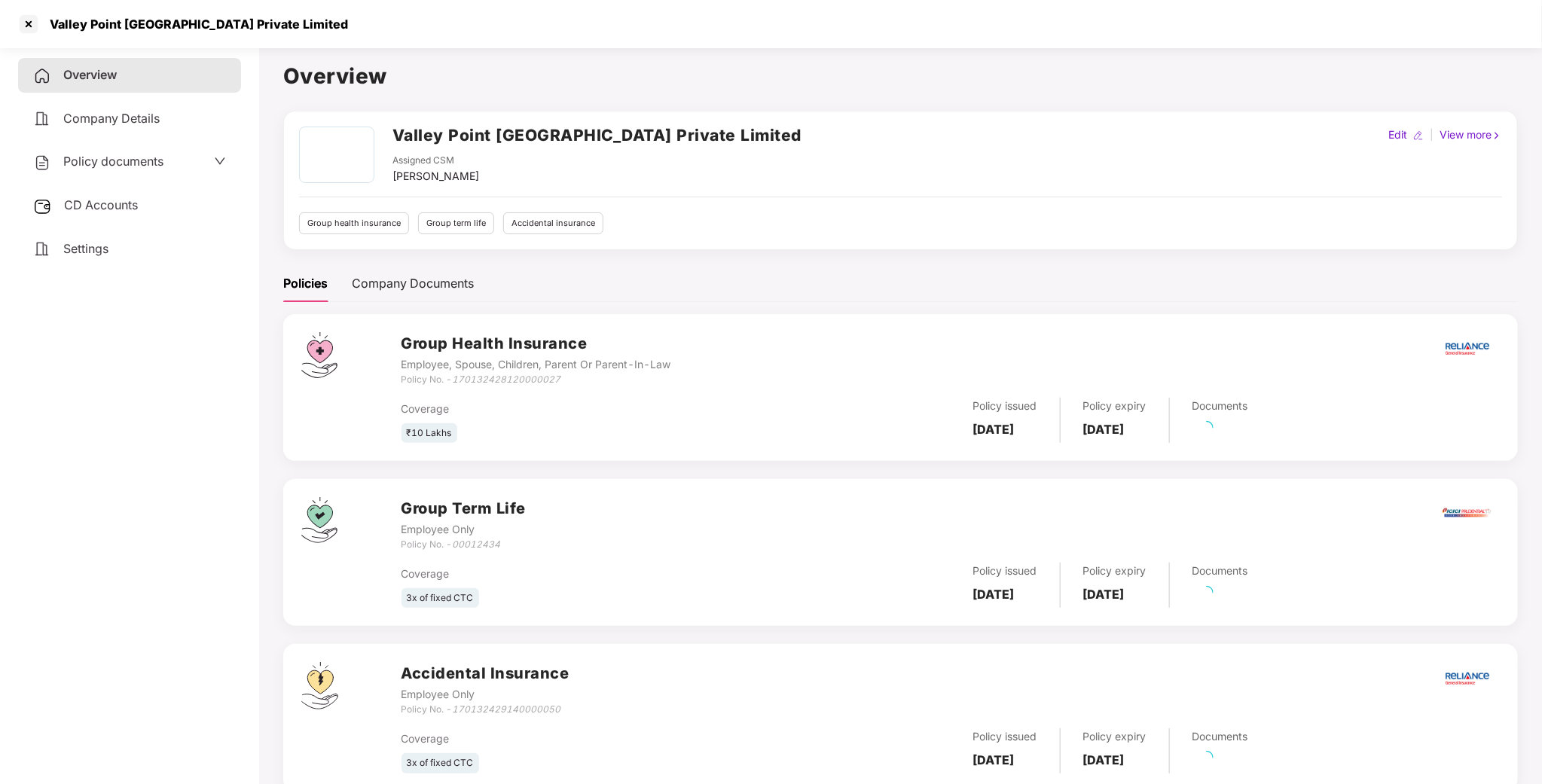
click at [145, 145] on div "Policy documents" at bounding box center [130, 162] width 223 height 35
click at [147, 154] on span "Policy documents" at bounding box center [112, 162] width 100 height 15
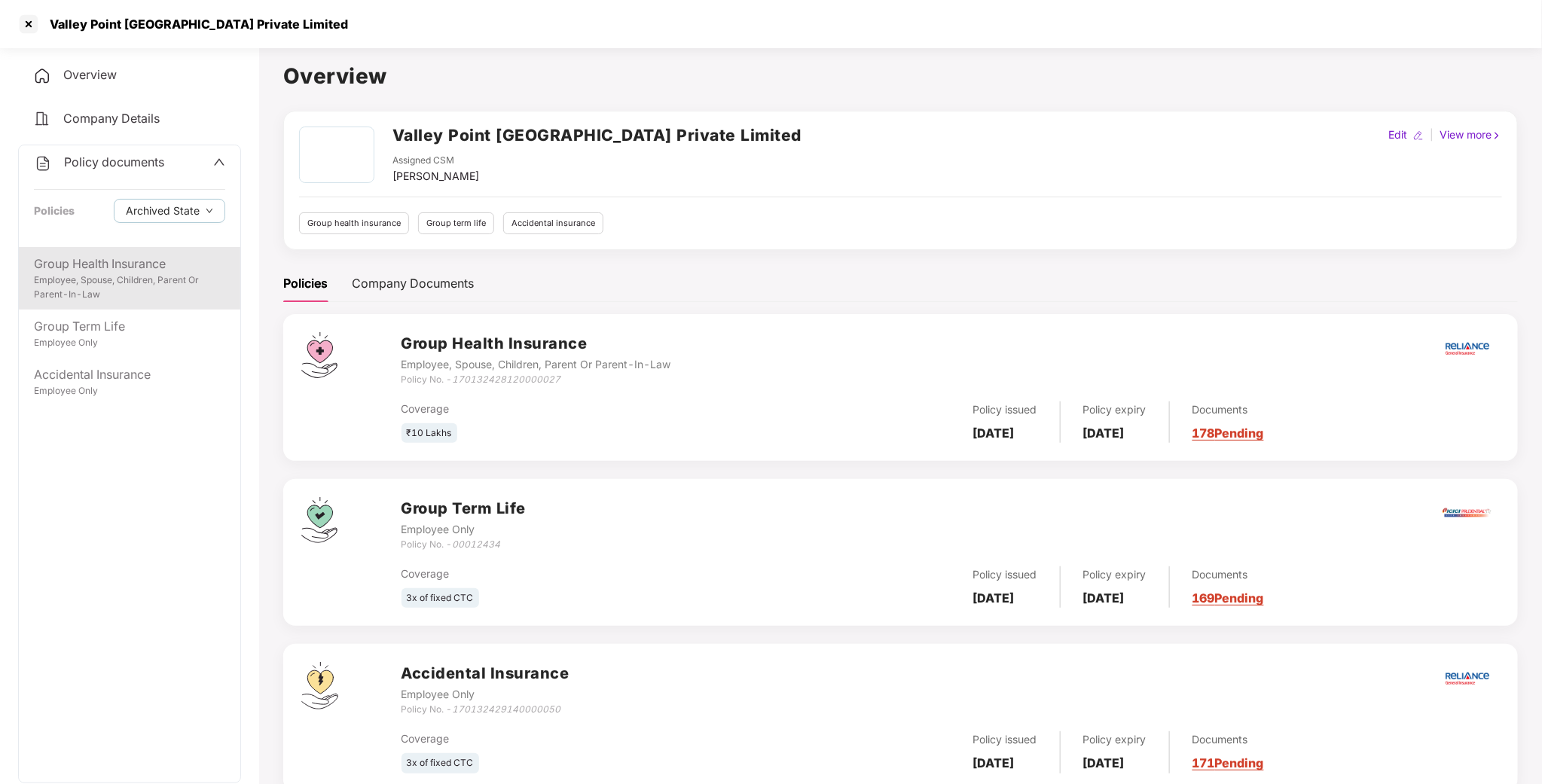
click at [109, 266] on div "Group Health Insurance" at bounding box center [130, 263] width 192 height 18
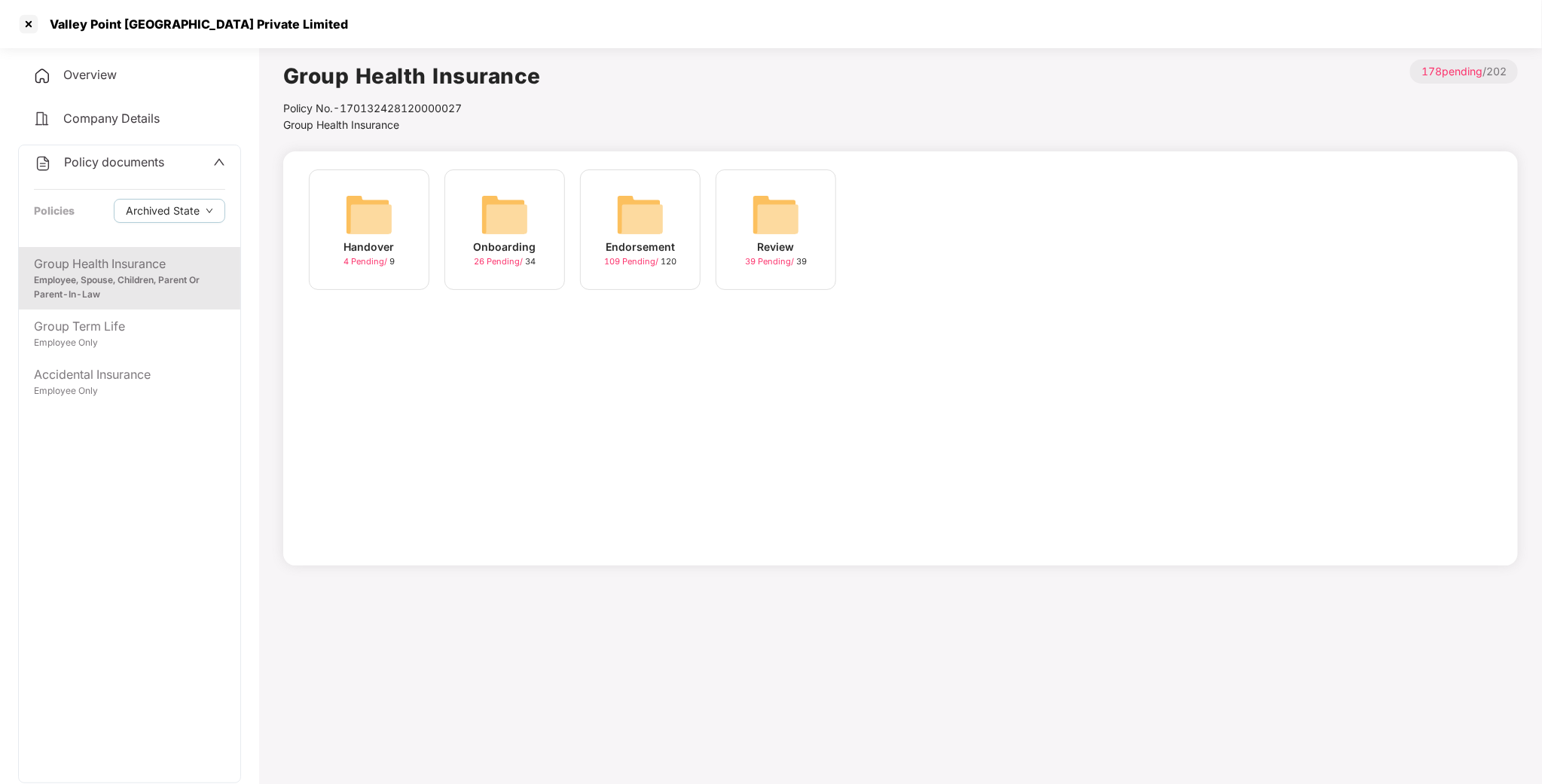
click at [498, 211] on img at bounding box center [504, 215] width 48 height 48
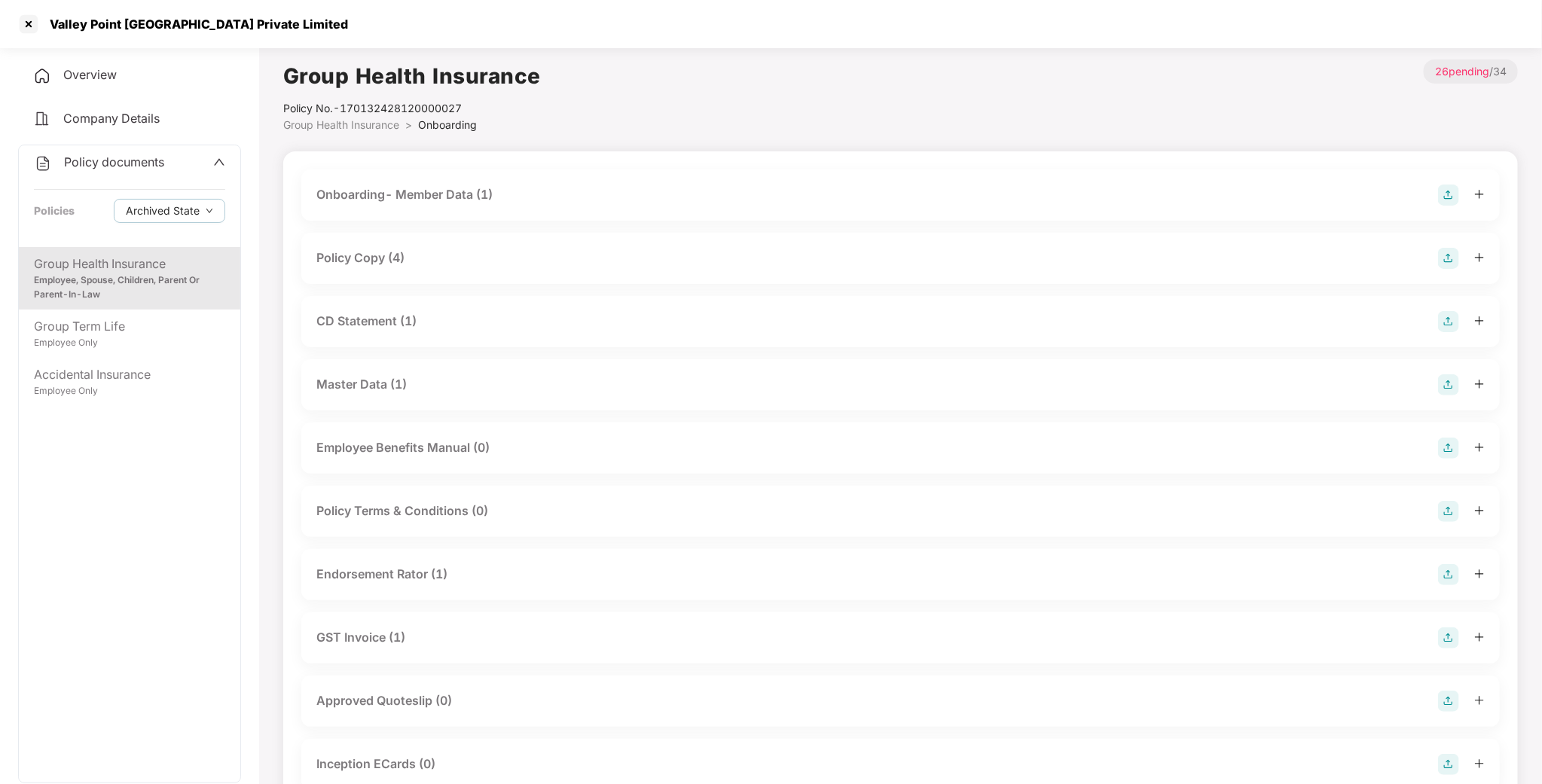
click at [136, 262] on div "Group Health Insurance" at bounding box center [130, 263] width 192 height 18
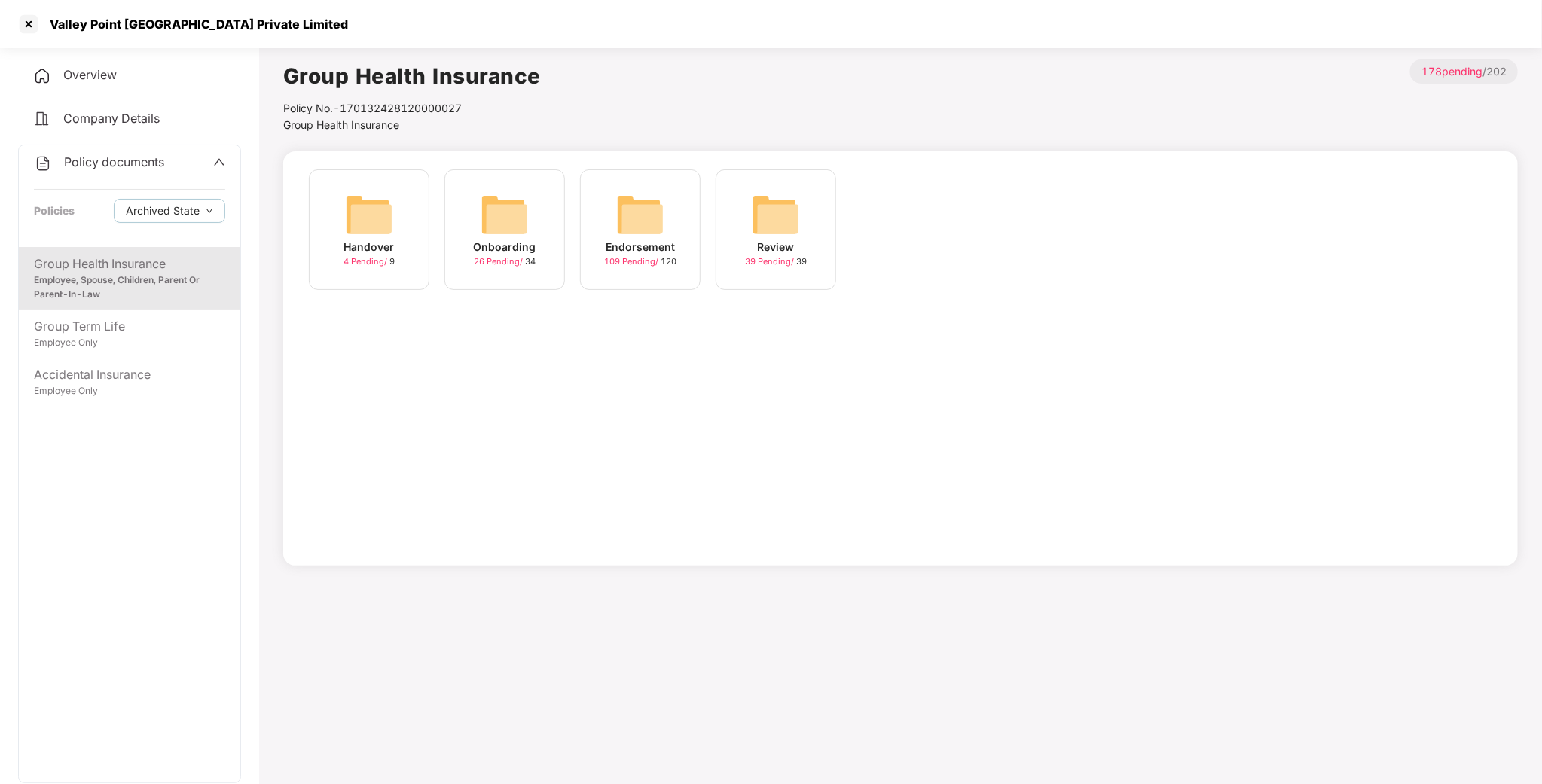
click at [617, 226] on img at bounding box center [640, 215] width 48 height 48
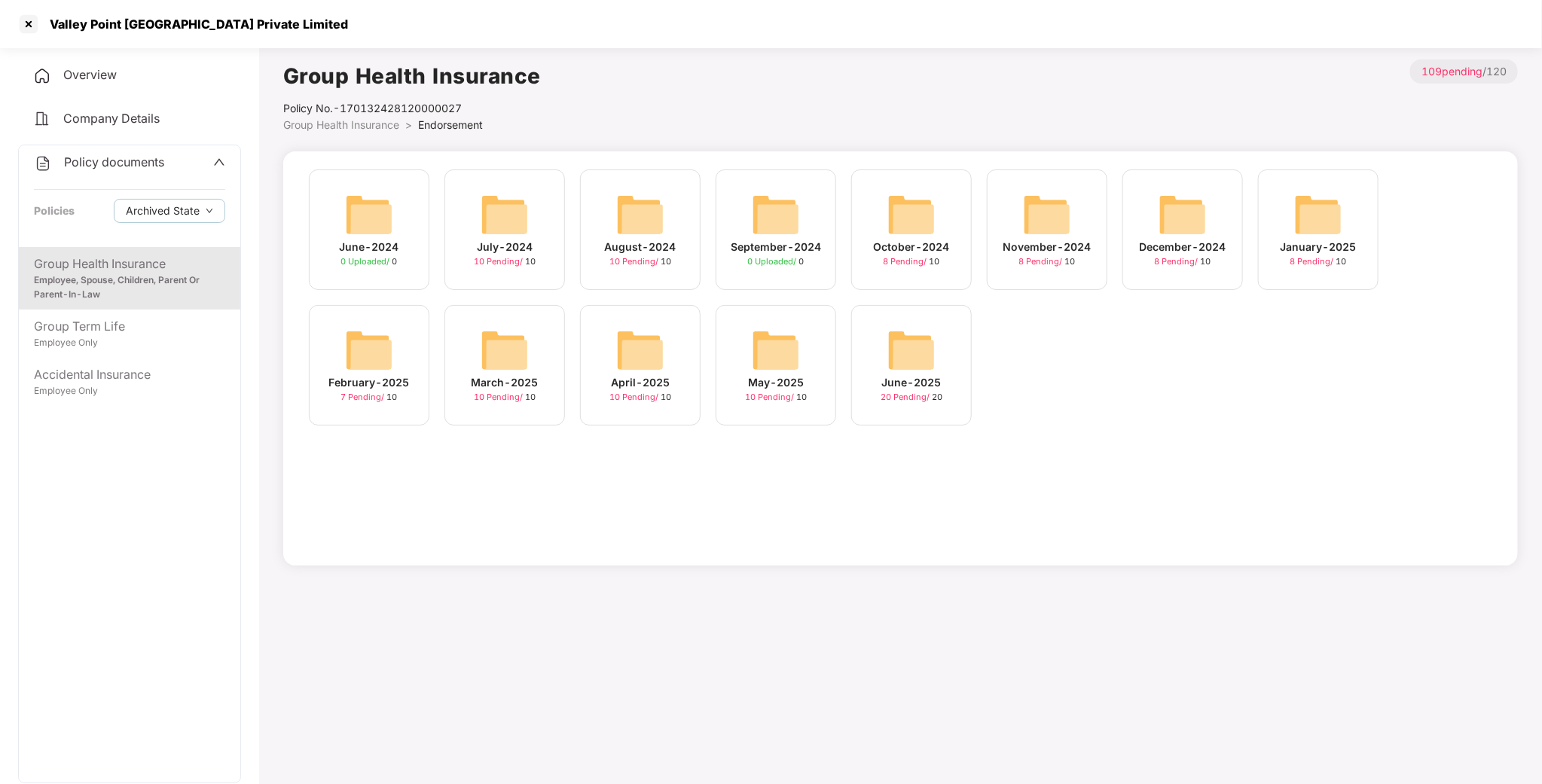
click at [789, 354] on img at bounding box center [776, 350] width 48 height 48
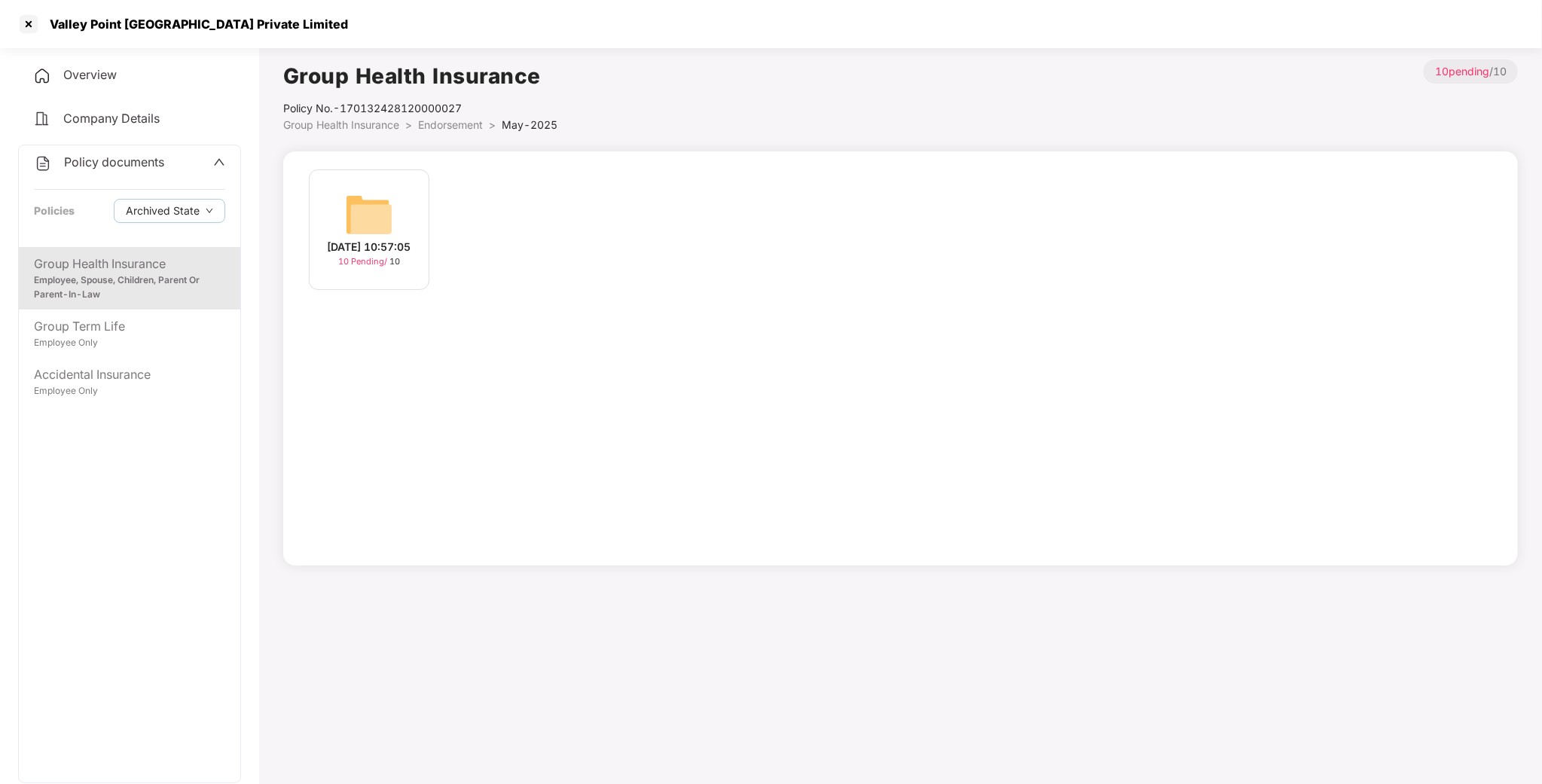
click at [384, 229] on img at bounding box center [369, 215] width 48 height 48
